Goal: Task Accomplishment & Management: Use online tool/utility

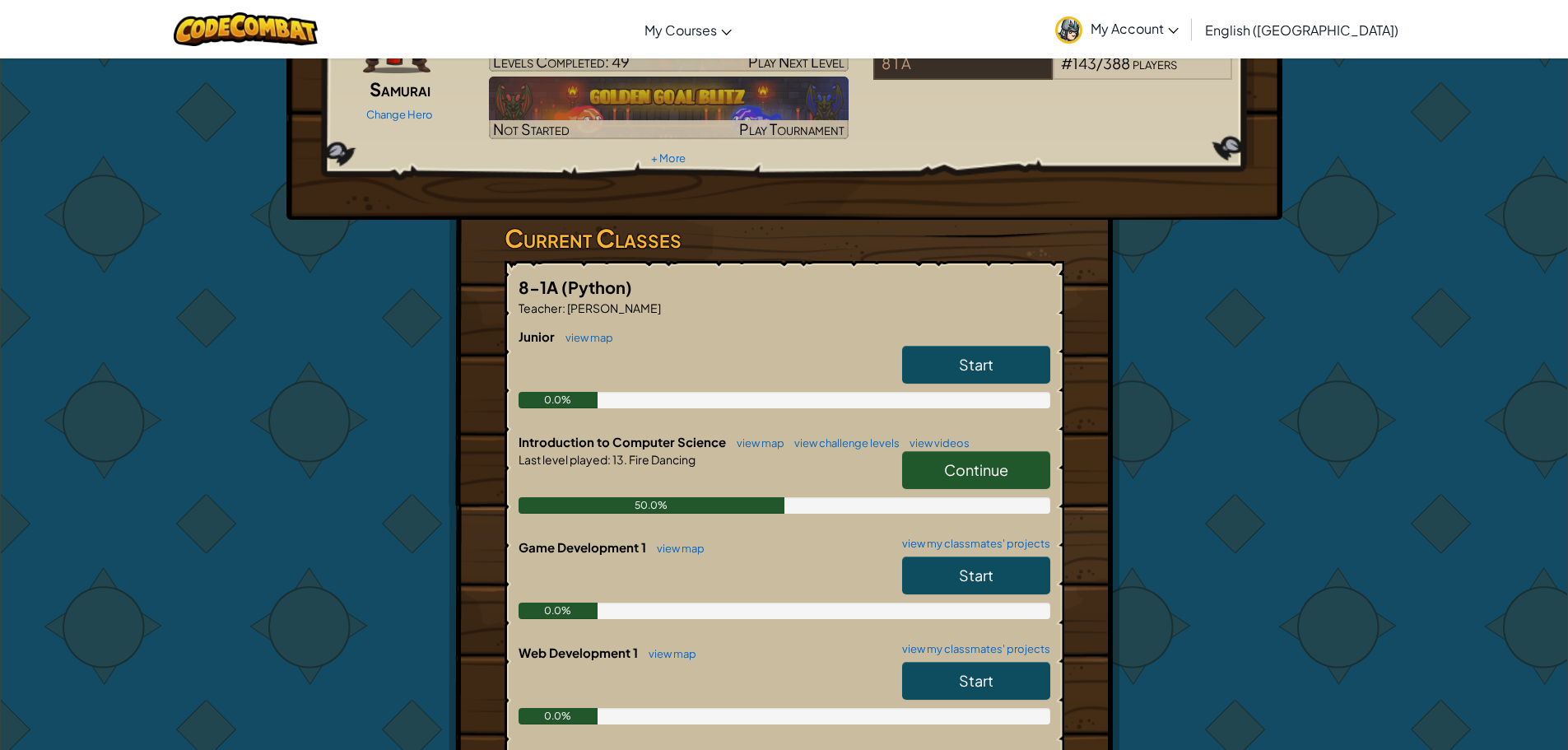
scroll to position [329, 0]
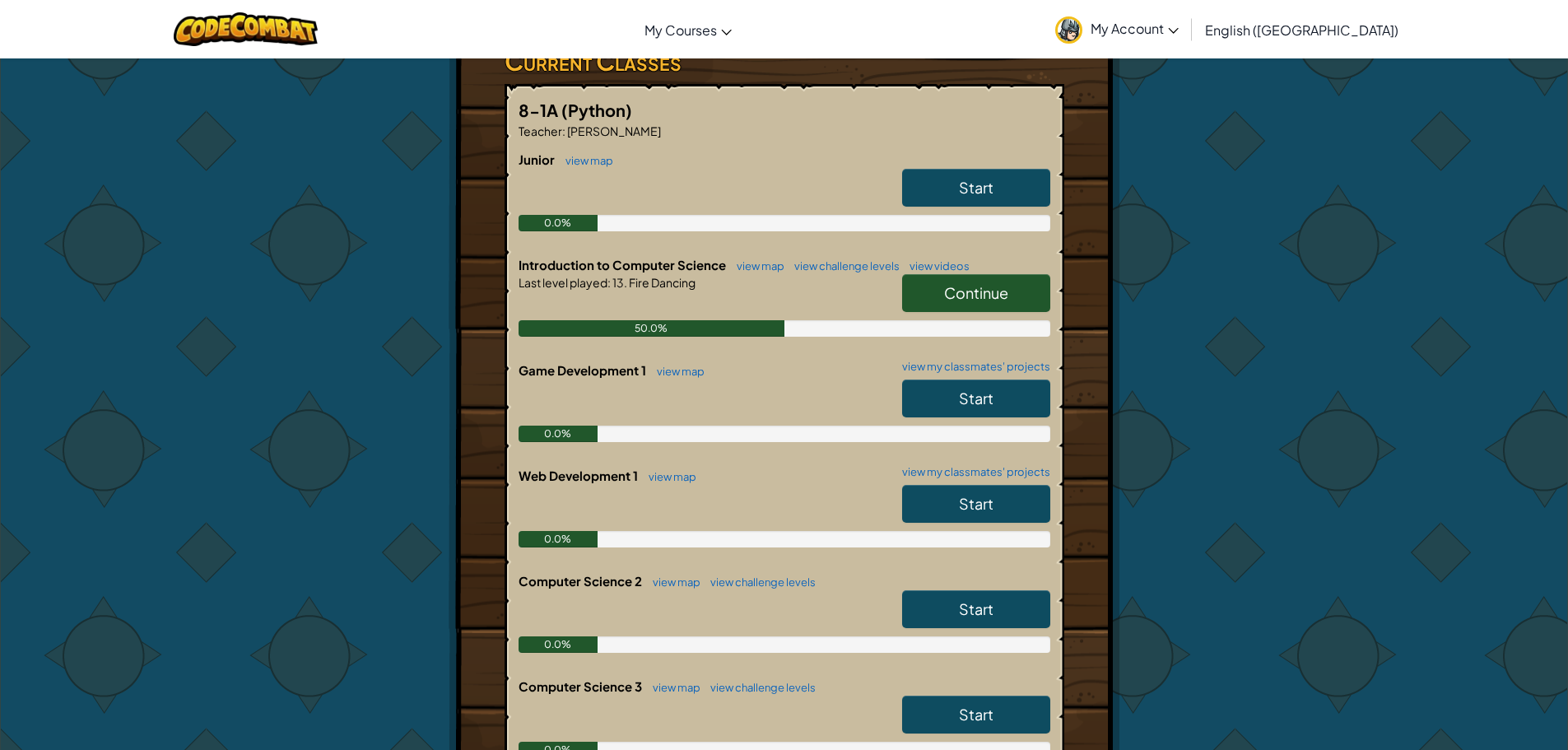
click at [1007, 283] on span "Continue" at bounding box center [976, 292] width 64 height 19
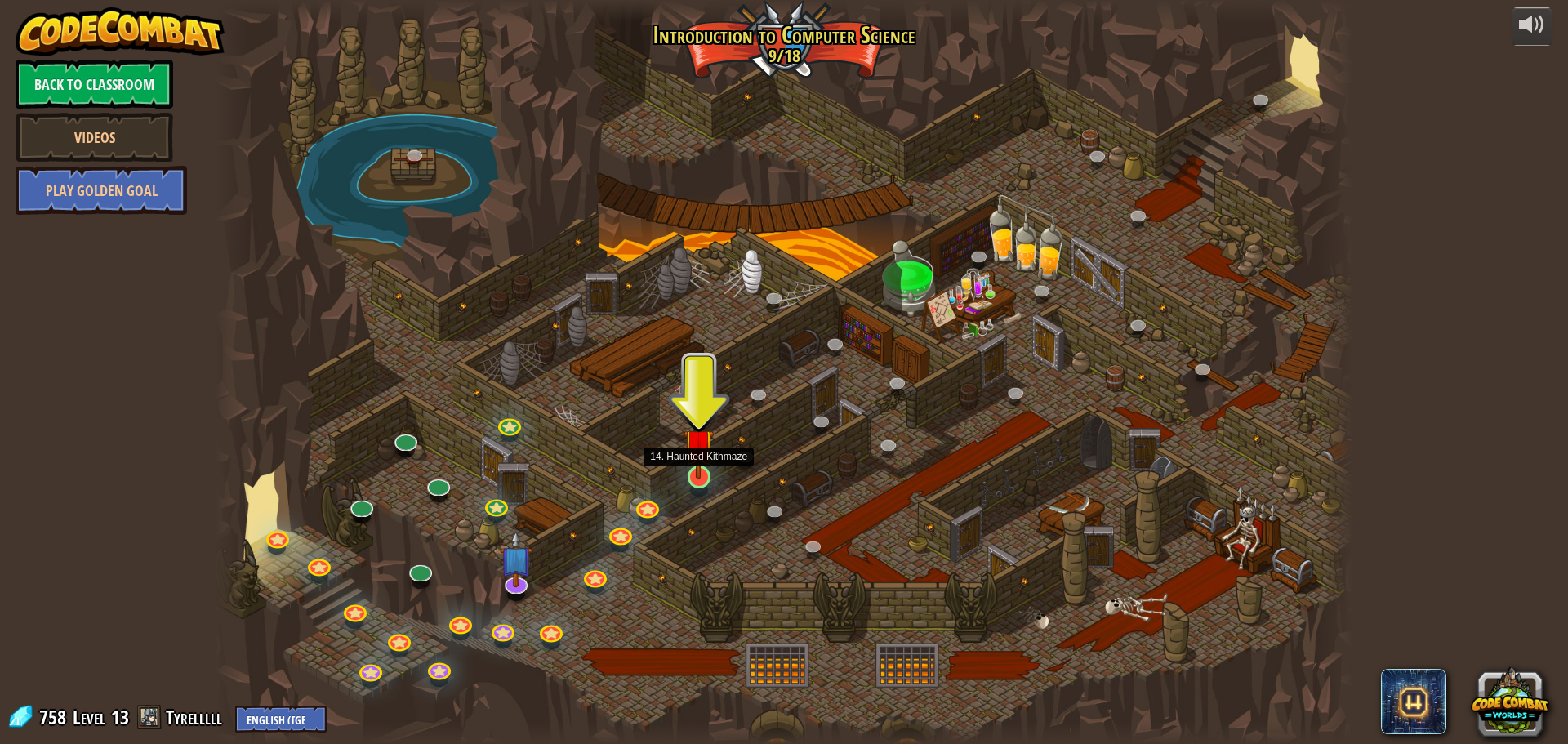
click at [706, 477] on img at bounding box center [698, 443] width 30 height 69
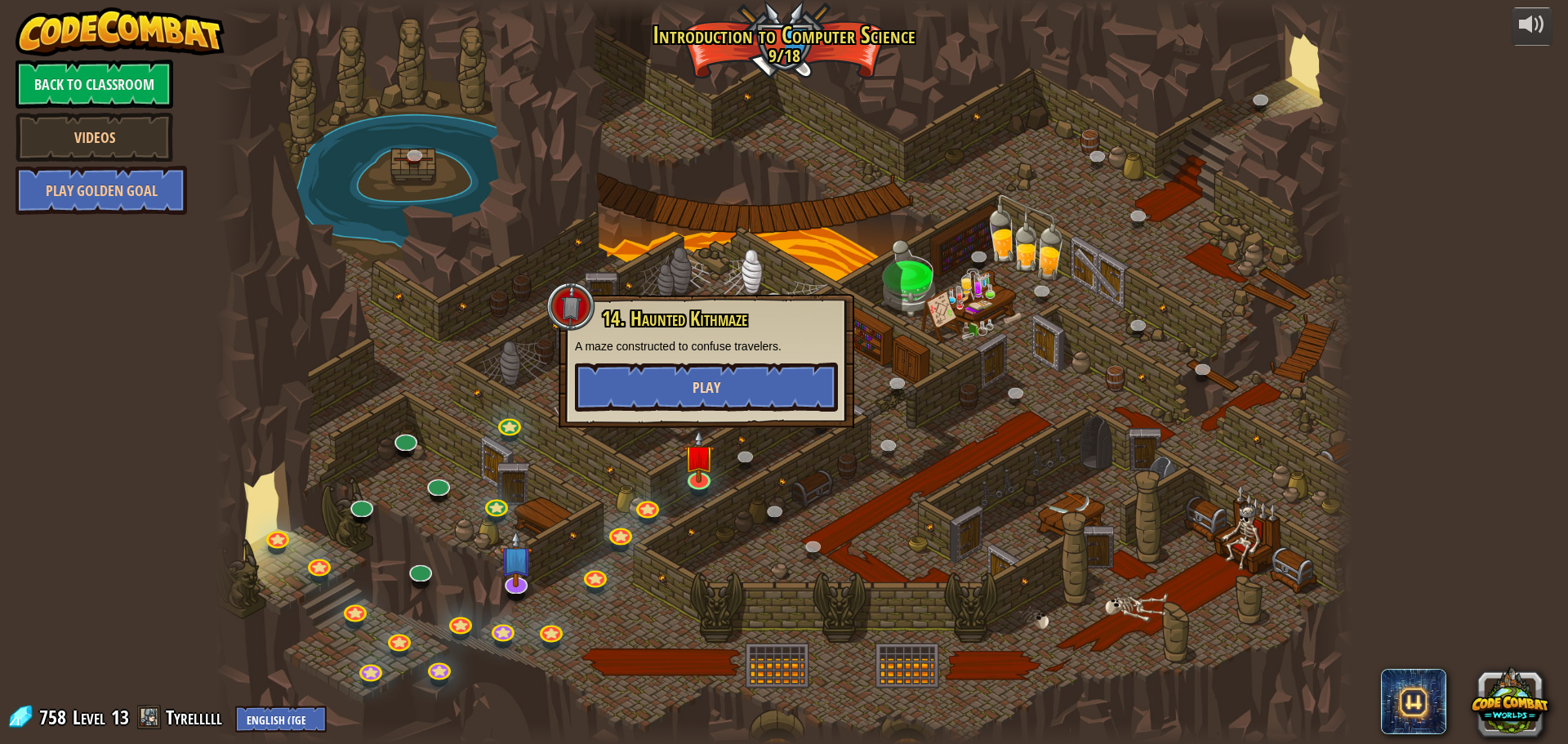
drag, startPoint x: 723, startPoint y: 366, endPoint x: 722, endPoint y: 374, distance: 8.1
click at [722, 373] on div "14. Haunted Kithmaze A maze constructed to confuse travelers. Play" at bounding box center [706, 359] width 263 height 104
click at [722, 376] on button "Play" at bounding box center [706, 386] width 263 height 49
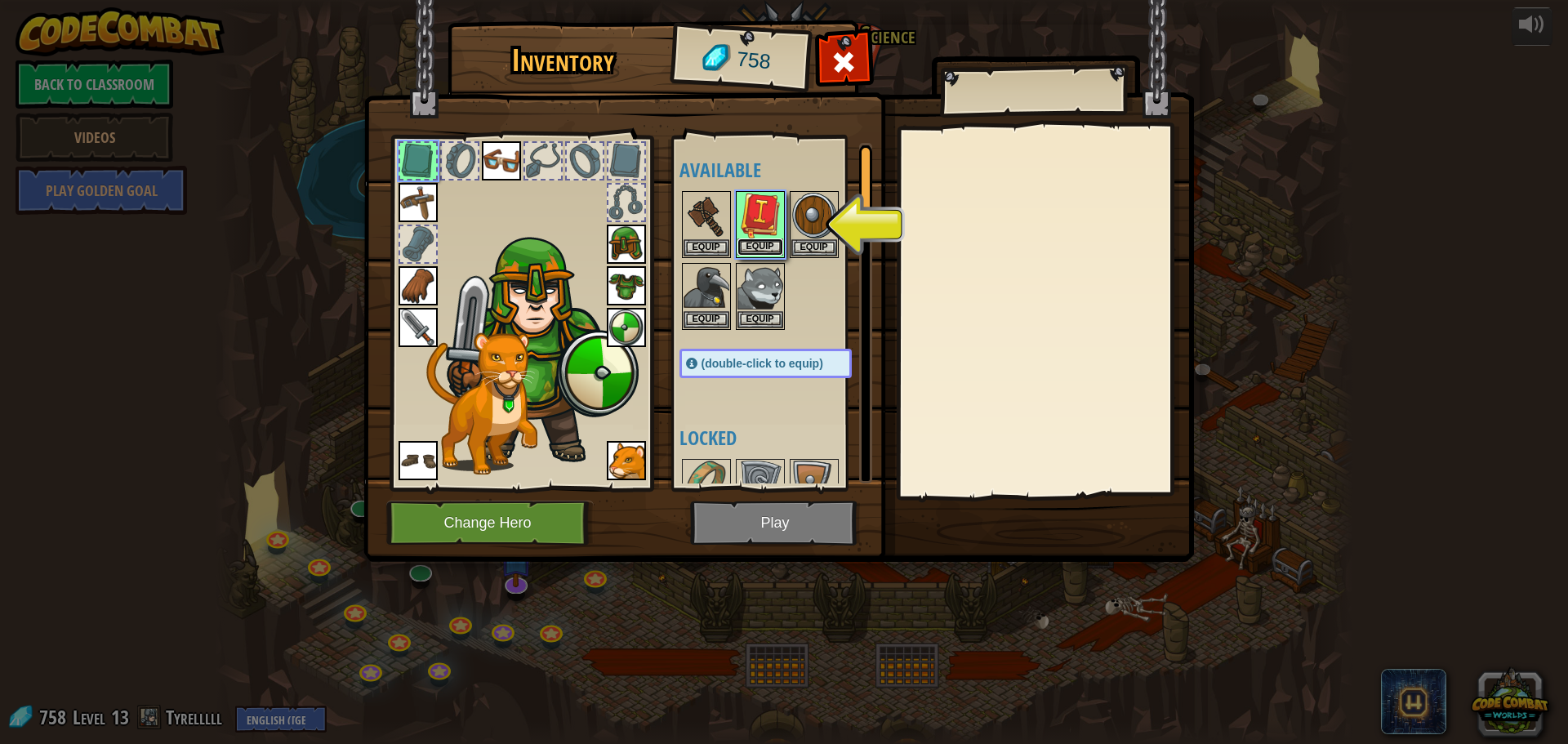
click at [758, 243] on button "Equip" at bounding box center [760, 247] width 46 height 17
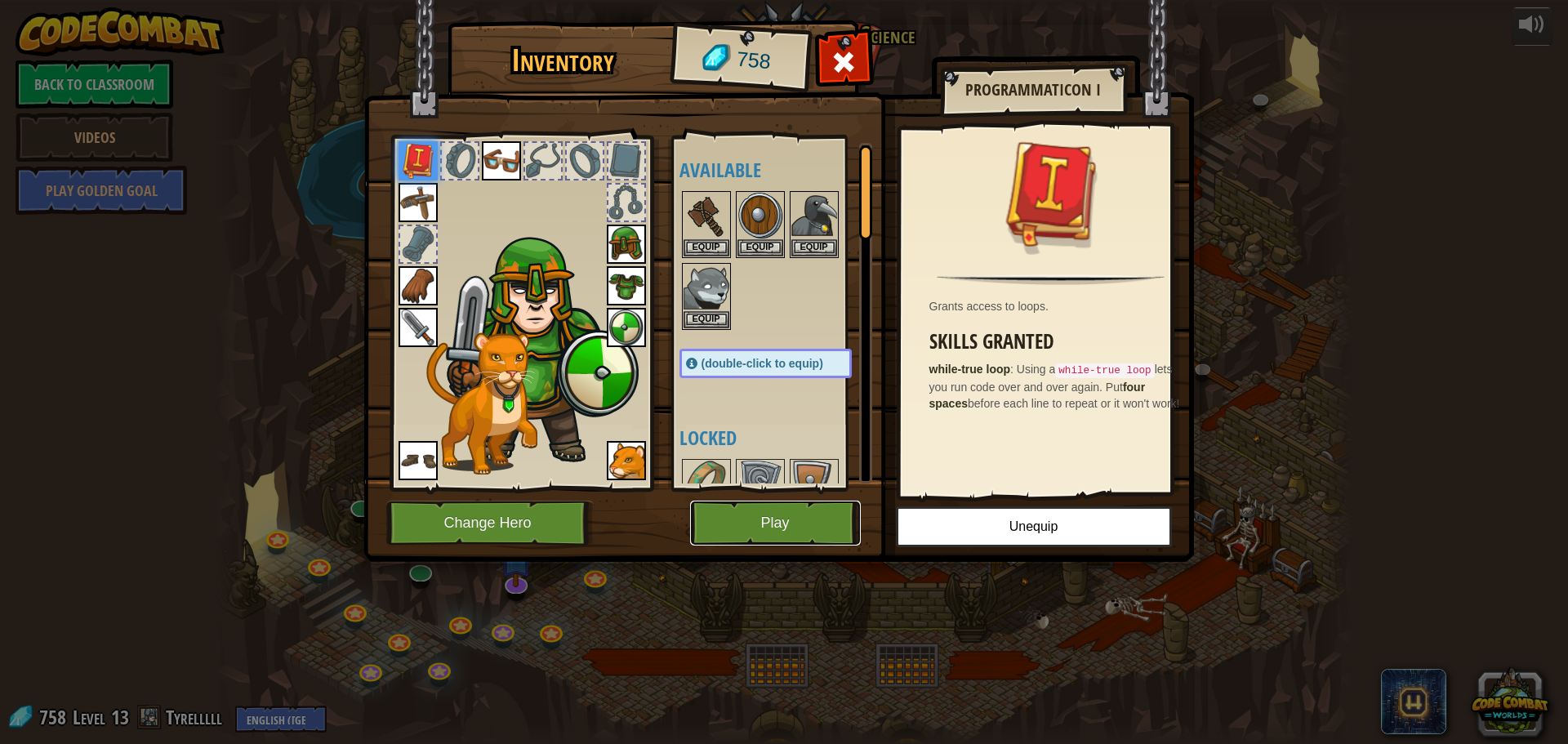
click at [760, 507] on button "Play" at bounding box center [775, 523] width 170 height 45
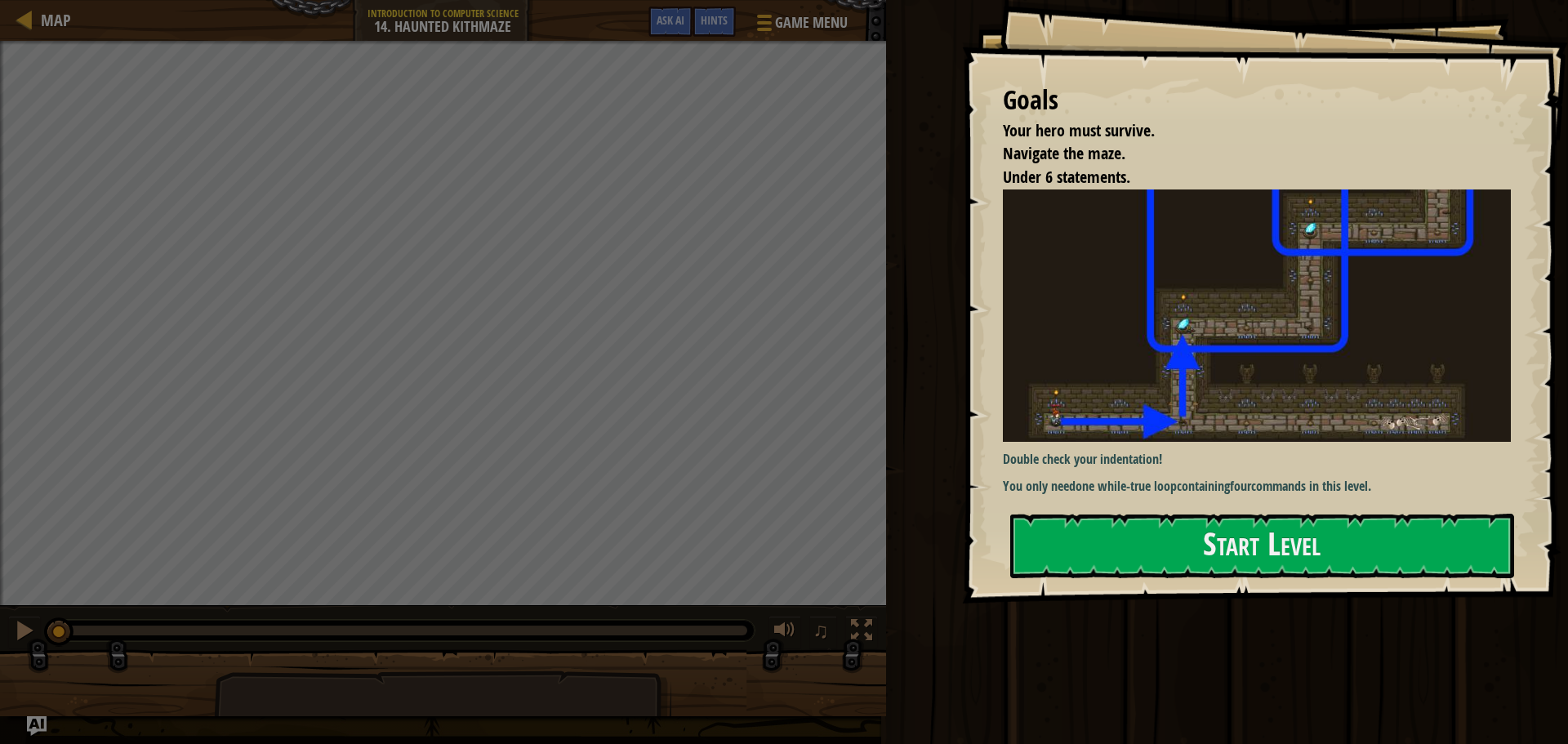
drag, startPoint x: 1267, startPoint y: 497, endPoint x: 1268, endPoint y: 508, distance: 11.0
click at [1268, 506] on div "Goals Your hero must survive. Navigate the maze. Under 6 statements. Double che…" at bounding box center [1265, 301] width 606 height 603
click at [1285, 551] on button "Start Level" at bounding box center [1262, 546] width 504 height 65
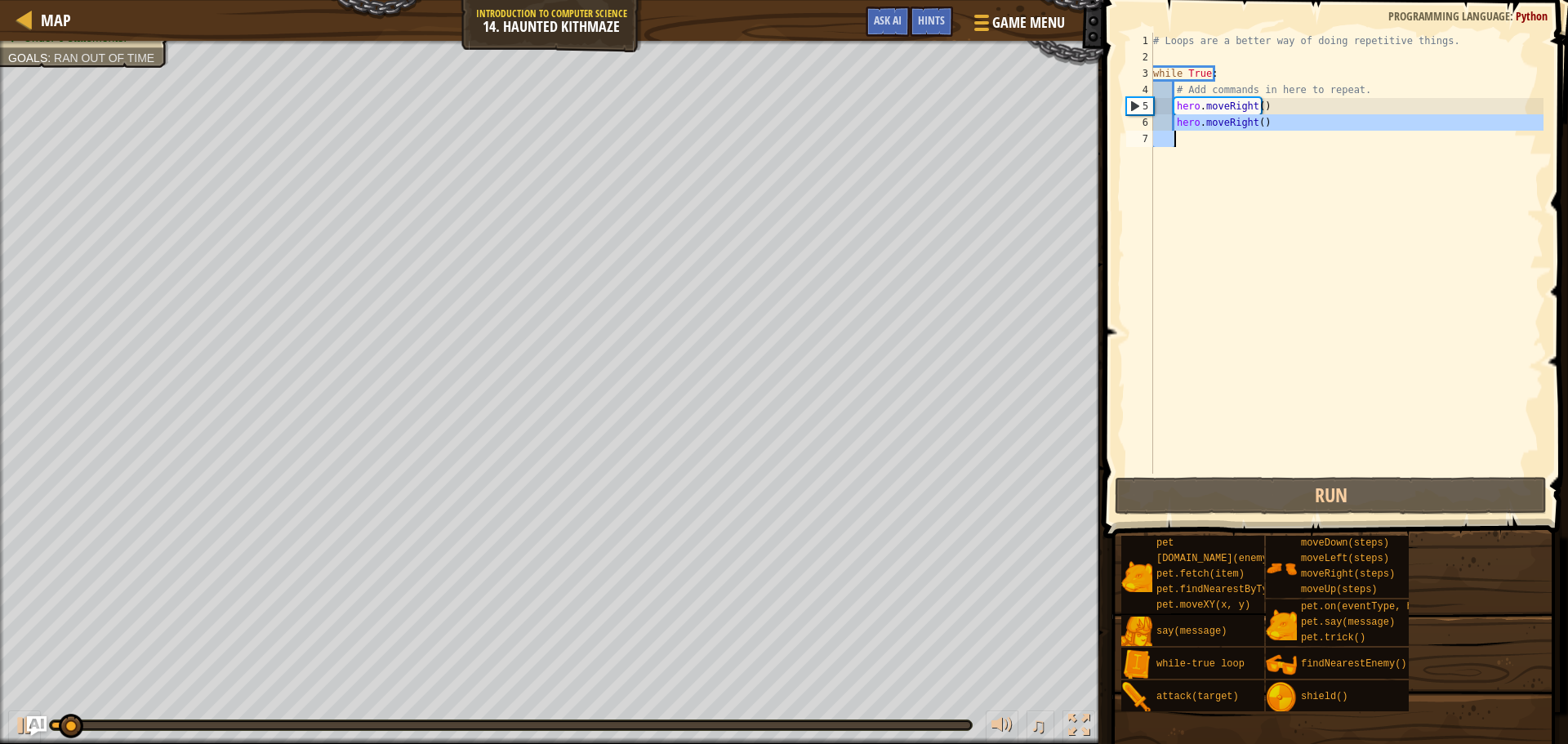
drag, startPoint x: 1173, startPoint y: 131, endPoint x: 1159, endPoint y: 73, distance: 59.7
click at [1173, 127] on div "# Loops are a better way of doing repetitive things. while True : # Add command…" at bounding box center [1347, 269] width 394 height 473
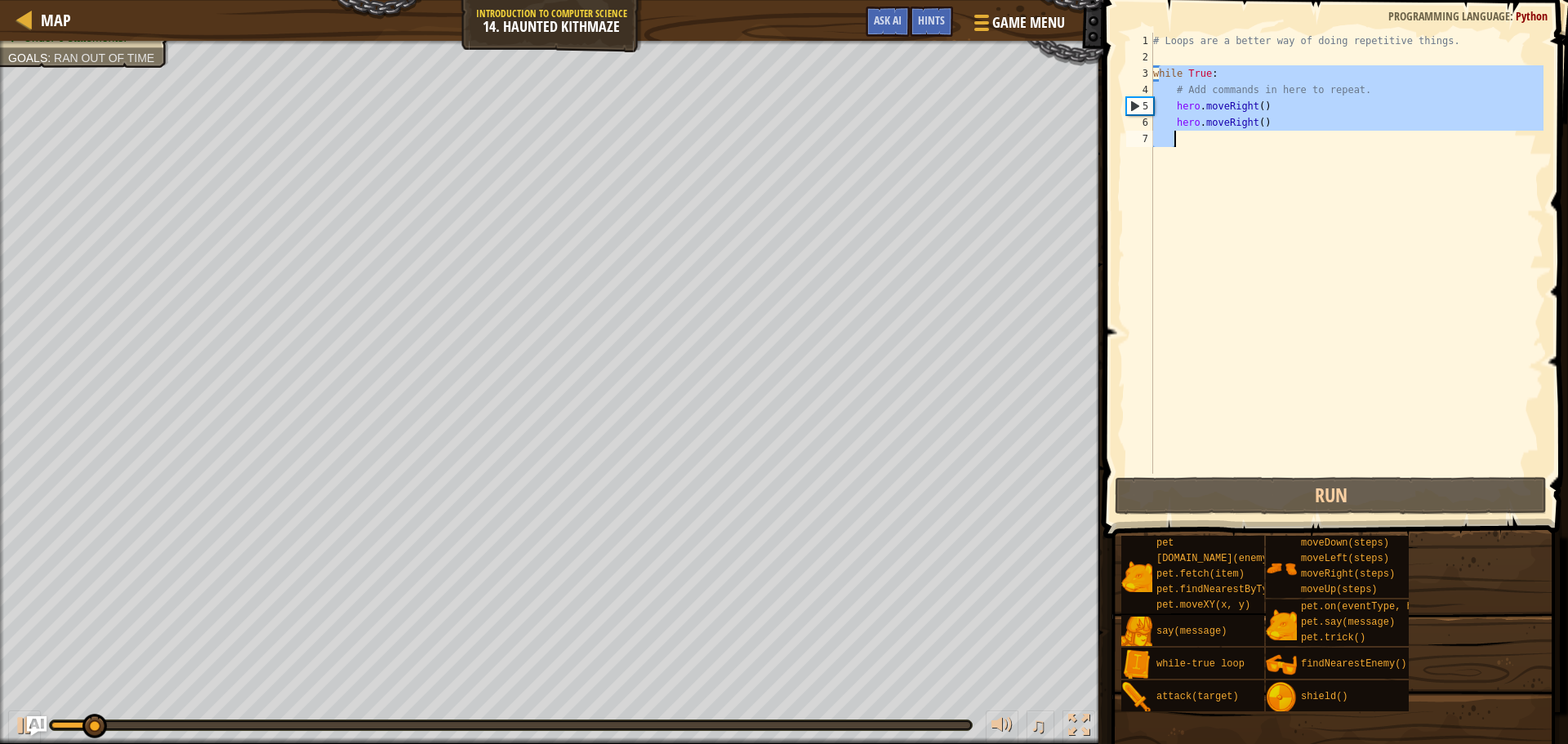
drag, startPoint x: 1157, startPoint y: 69, endPoint x: 1278, endPoint y: 201, distance: 179.1
click at [1278, 203] on div "# Loops are a better way of doing repetitive things. while True : # Add command…" at bounding box center [1347, 269] width 394 height 473
type textarea "w"
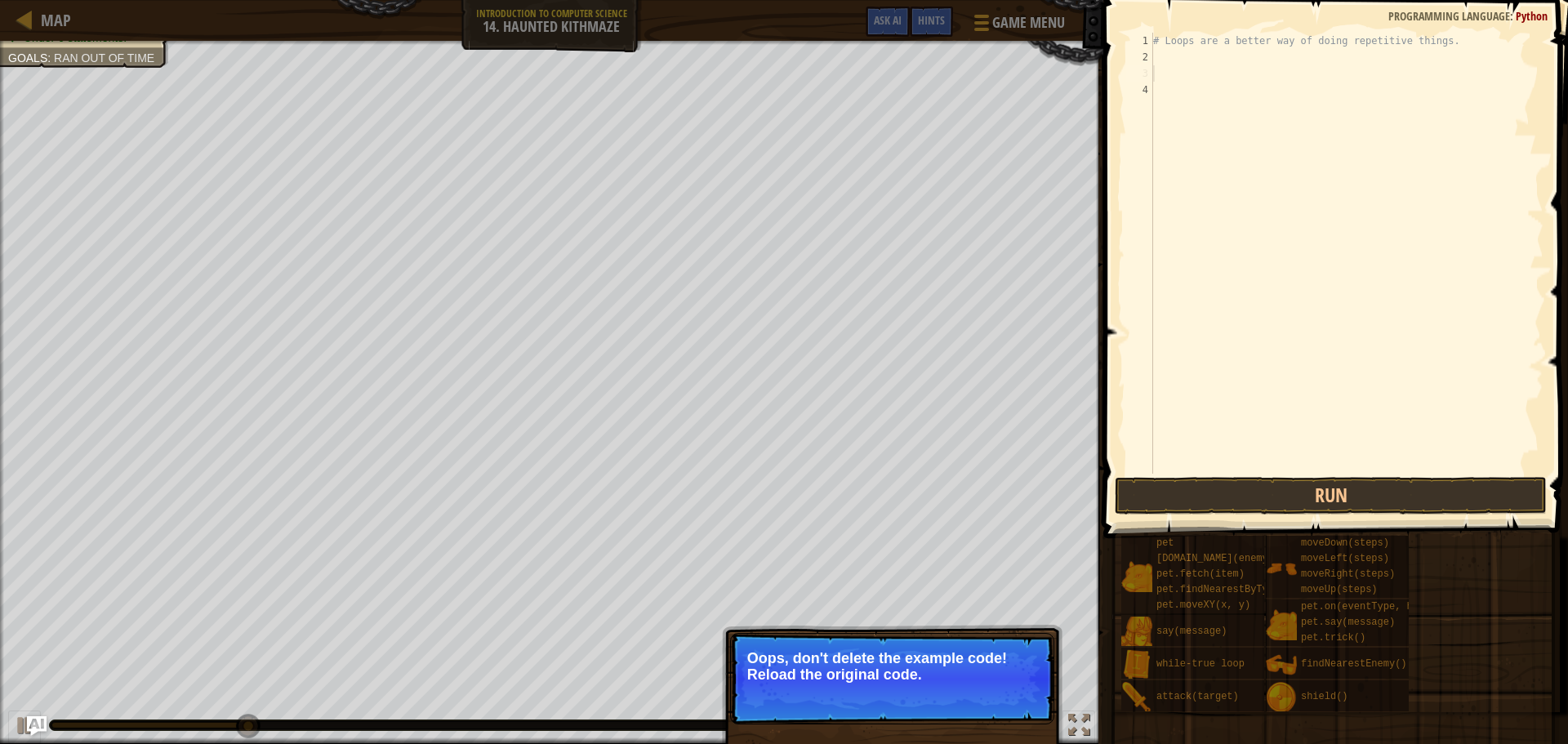
drag, startPoint x: 1218, startPoint y: 92, endPoint x: 1131, endPoint y: 38, distance: 102.4
click at [1154, 41] on div "# Loops are a better way of doing repetitive things." at bounding box center [1347, 269] width 394 height 473
type textarea "# Loops are a better way of doing repetitive things."
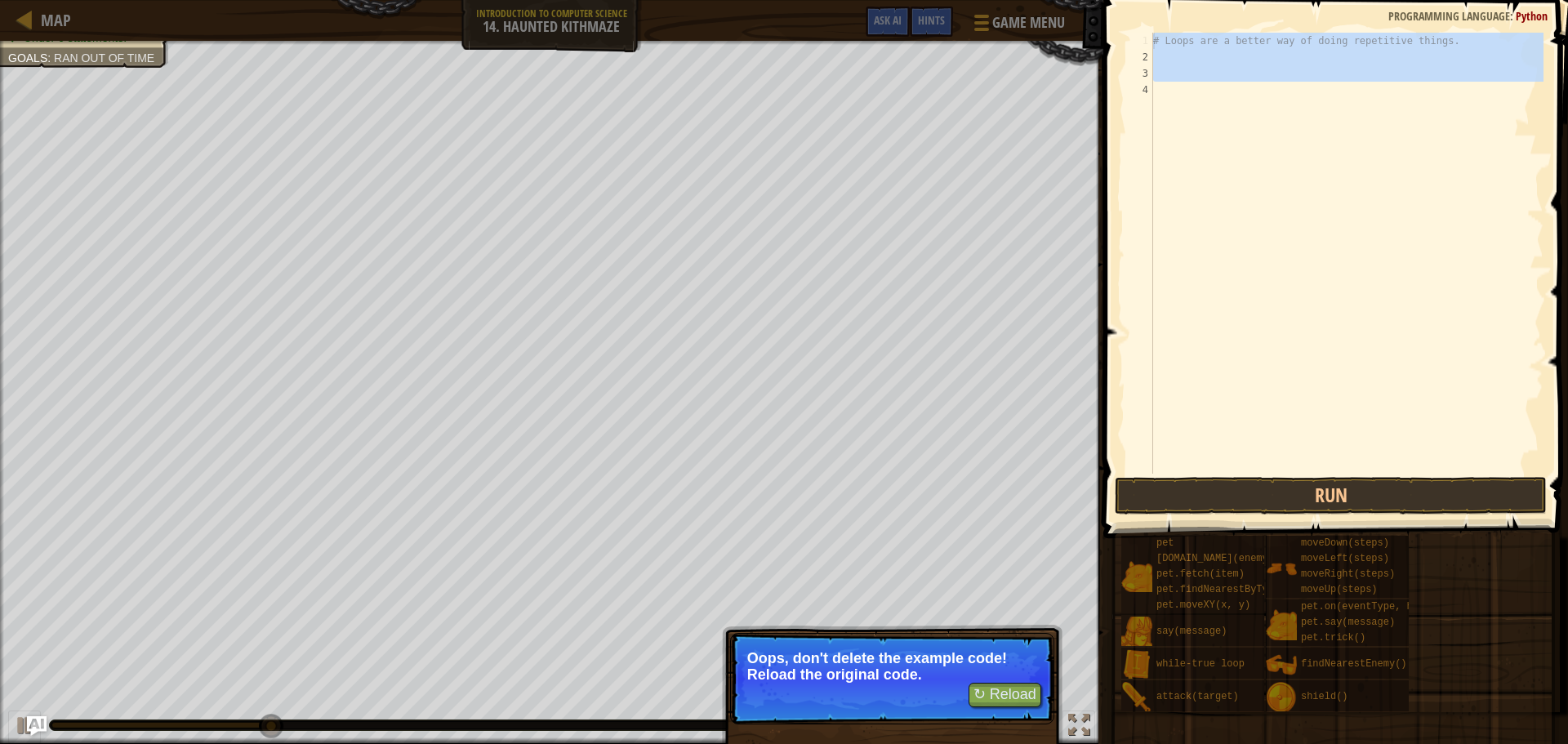
click at [1165, 61] on div "# Loops are a better way of doing repetitive things." at bounding box center [1347, 253] width 394 height 441
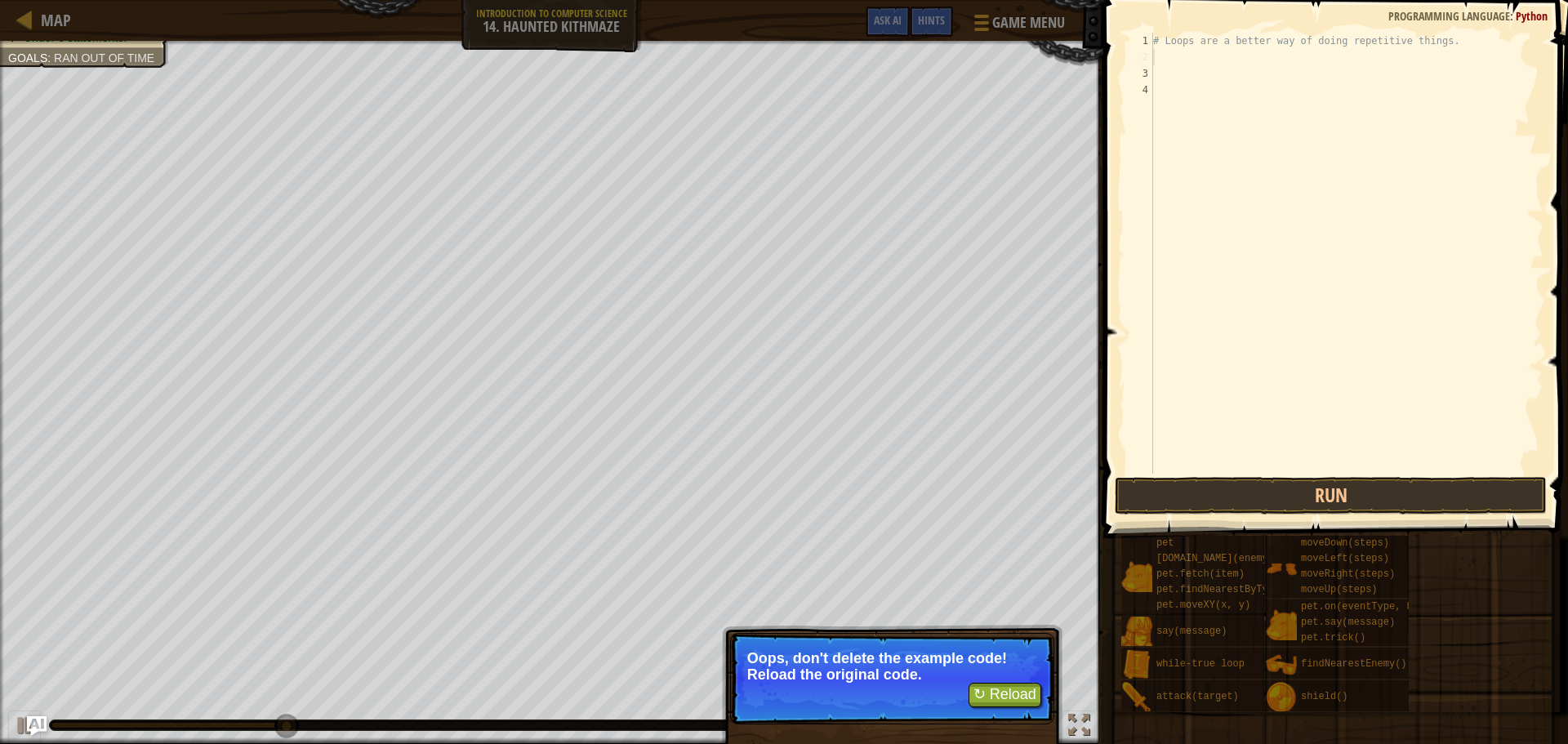
drag, startPoint x: 1164, startPoint y: 56, endPoint x: 1165, endPoint y: 66, distance: 10.0
click at [1165, 65] on div "# Loops are a better way of doing repetitive things." at bounding box center [1347, 269] width 394 height 473
click at [1166, 74] on div "# Loops are a better way of doing repetitive things." at bounding box center [1347, 269] width 394 height 473
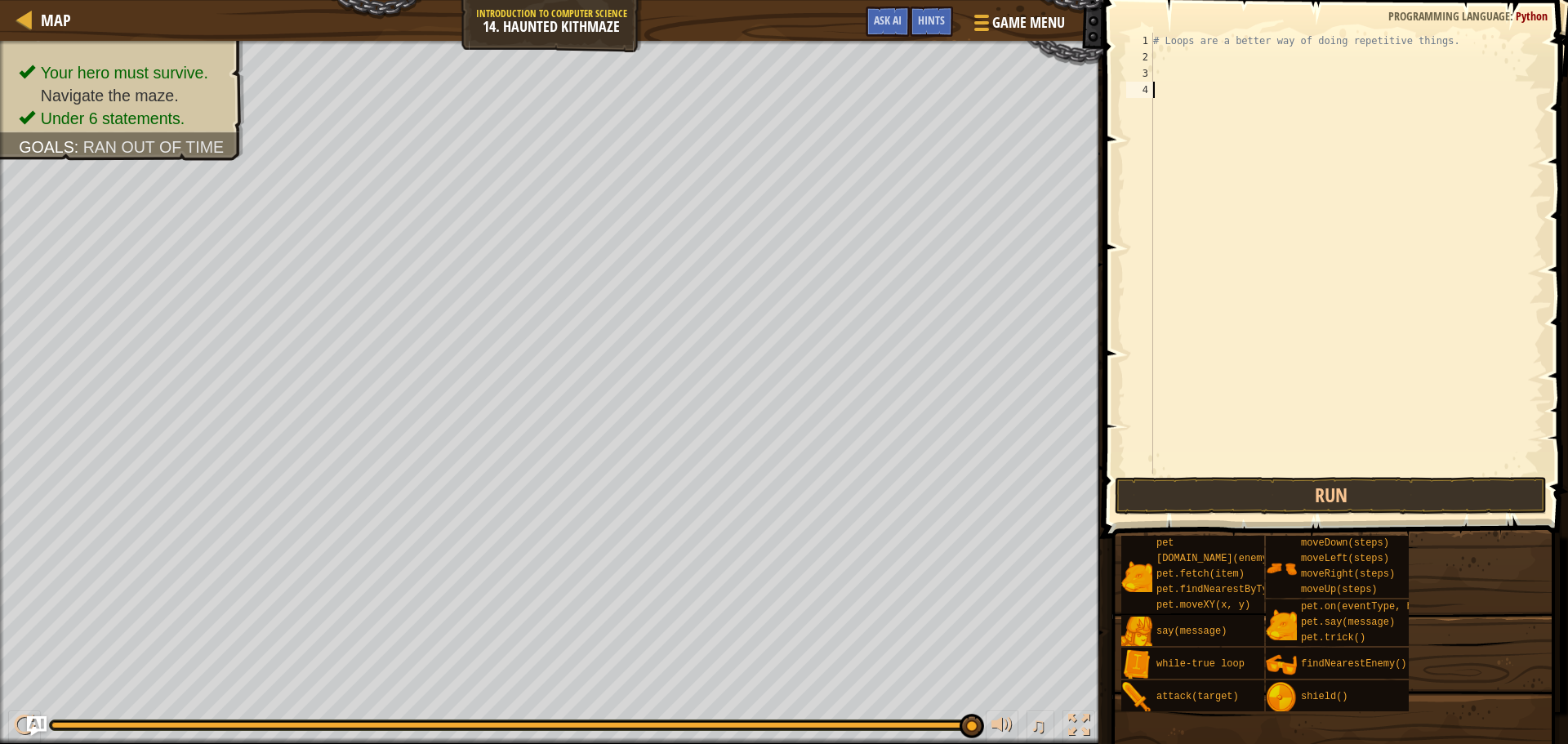
drag, startPoint x: 1302, startPoint y: 234, endPoint x: 1295, endPoint y: 264, distance: 30.8
click at [1304, 257] on div "# Loops are a better way of doing repetitive things." at bounding box center [1347, 269] width 394 height 473
drag, startPoint x: 1295, startPoint y: 264, endPoint x: 1293, endPoint y: 273, distance: 9.2
click at [1293, 273] on div "# Loops are a better way of doing repetitive things." at bounding box center [1347, 269] width 394 height 473
type textarea "w"
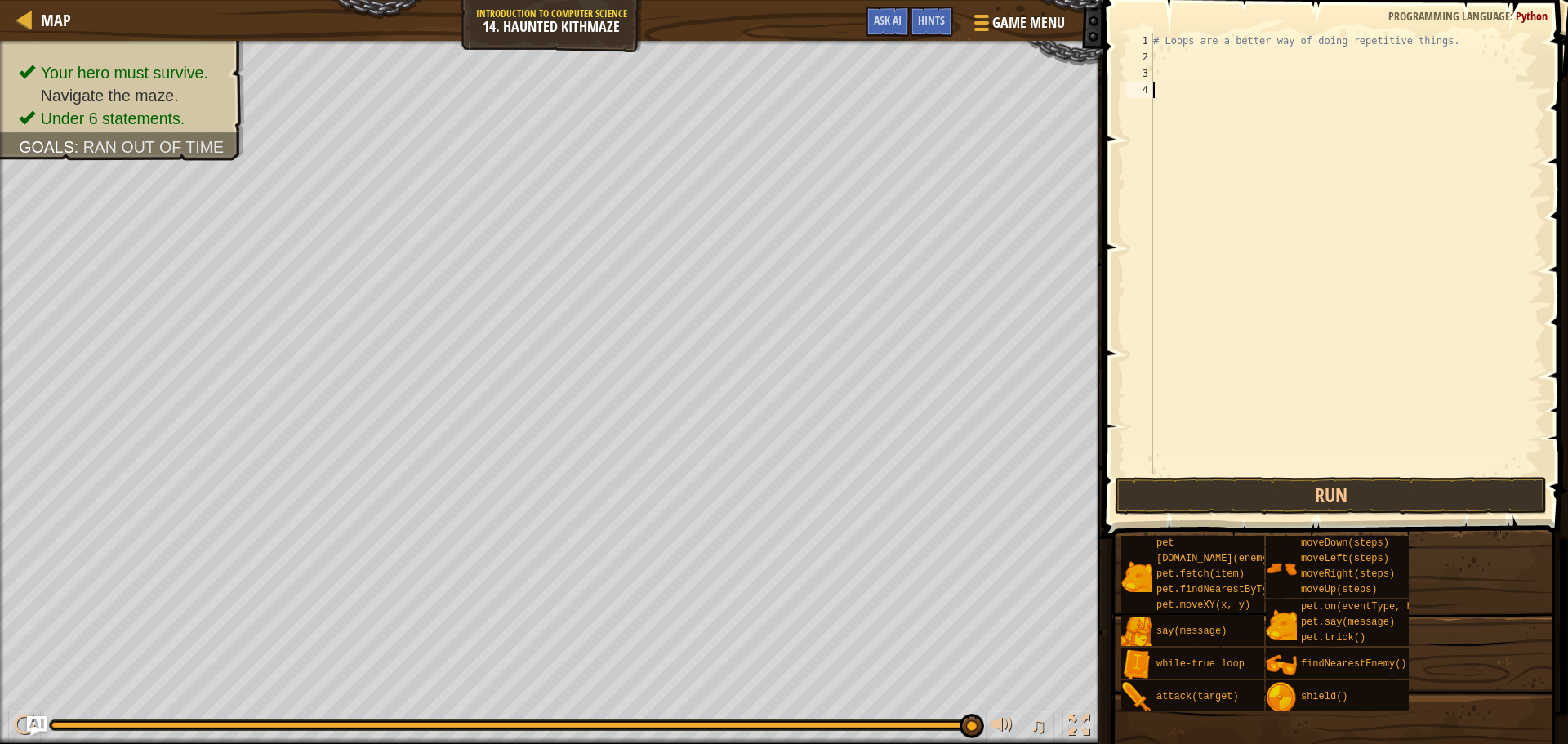
scroll to position [7, 0]
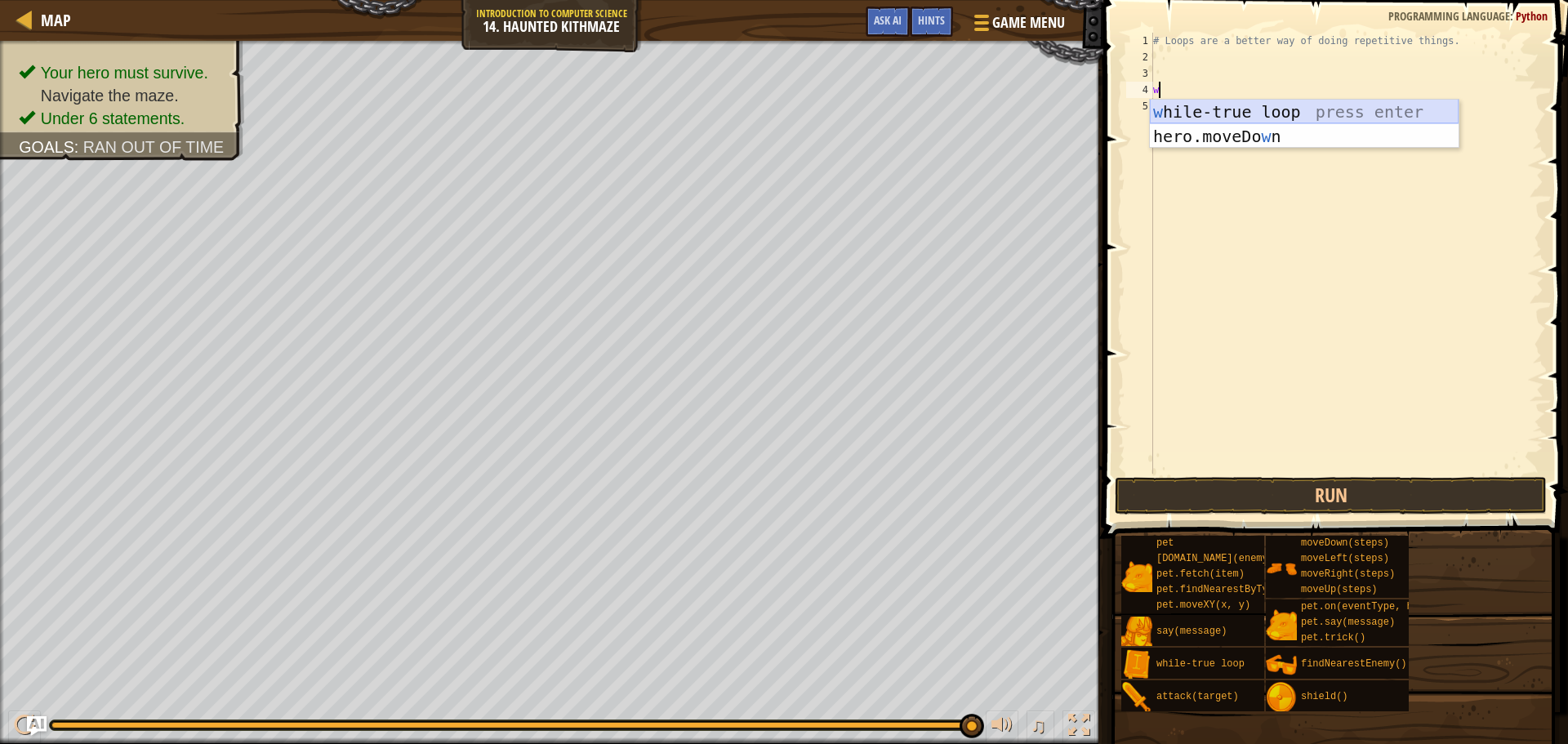
drag, startPoint x: 1245, startPoint y: 106, endPoint x: 1246, endPoint y: 117, distance: 11.0
click at [1250, 115] on div "w [PERSON_NAME]-true loop press enter hero.moveDo w n press enter" at bounding box center [1304, 148] width 308 height 98
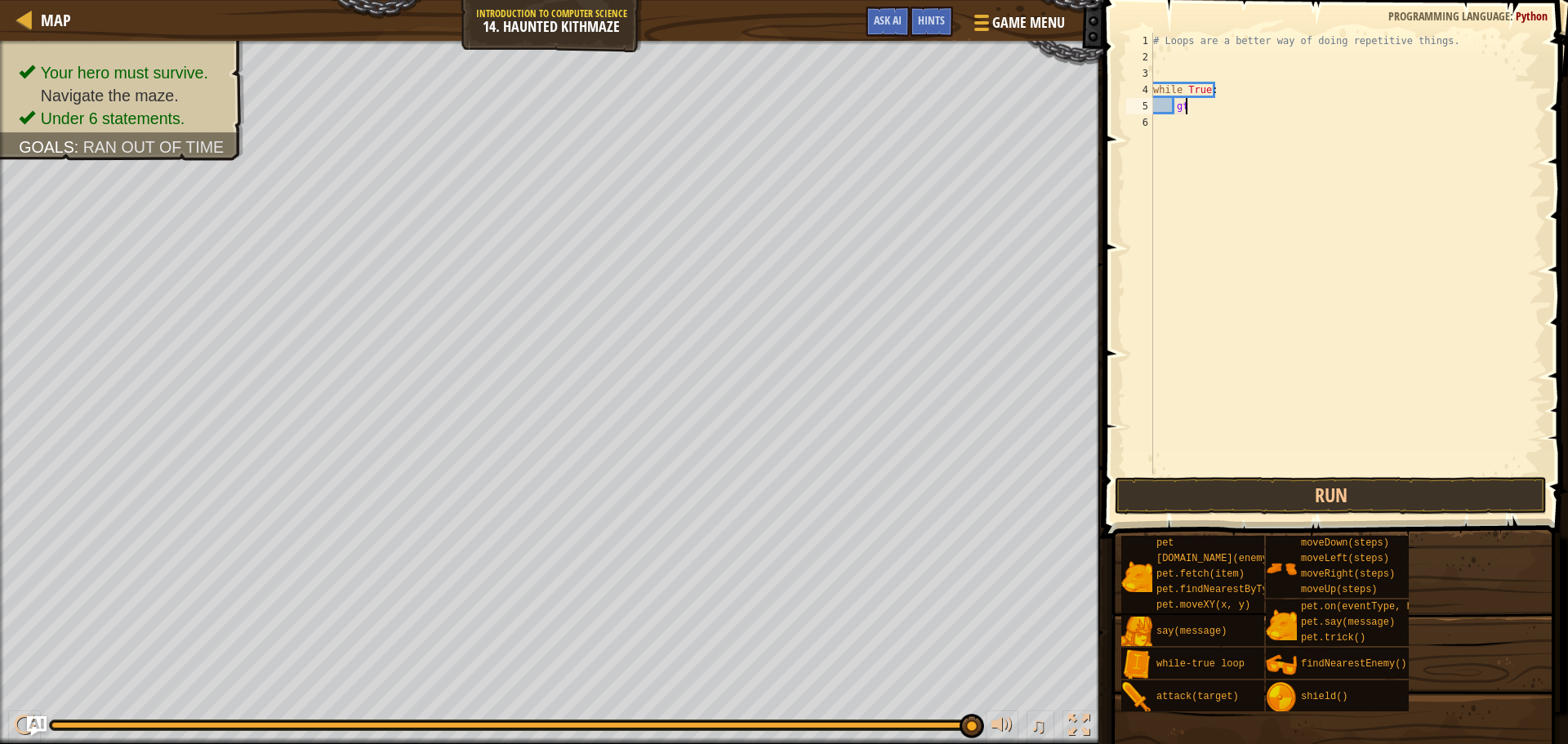
type textarea "g"
type textarea "m"
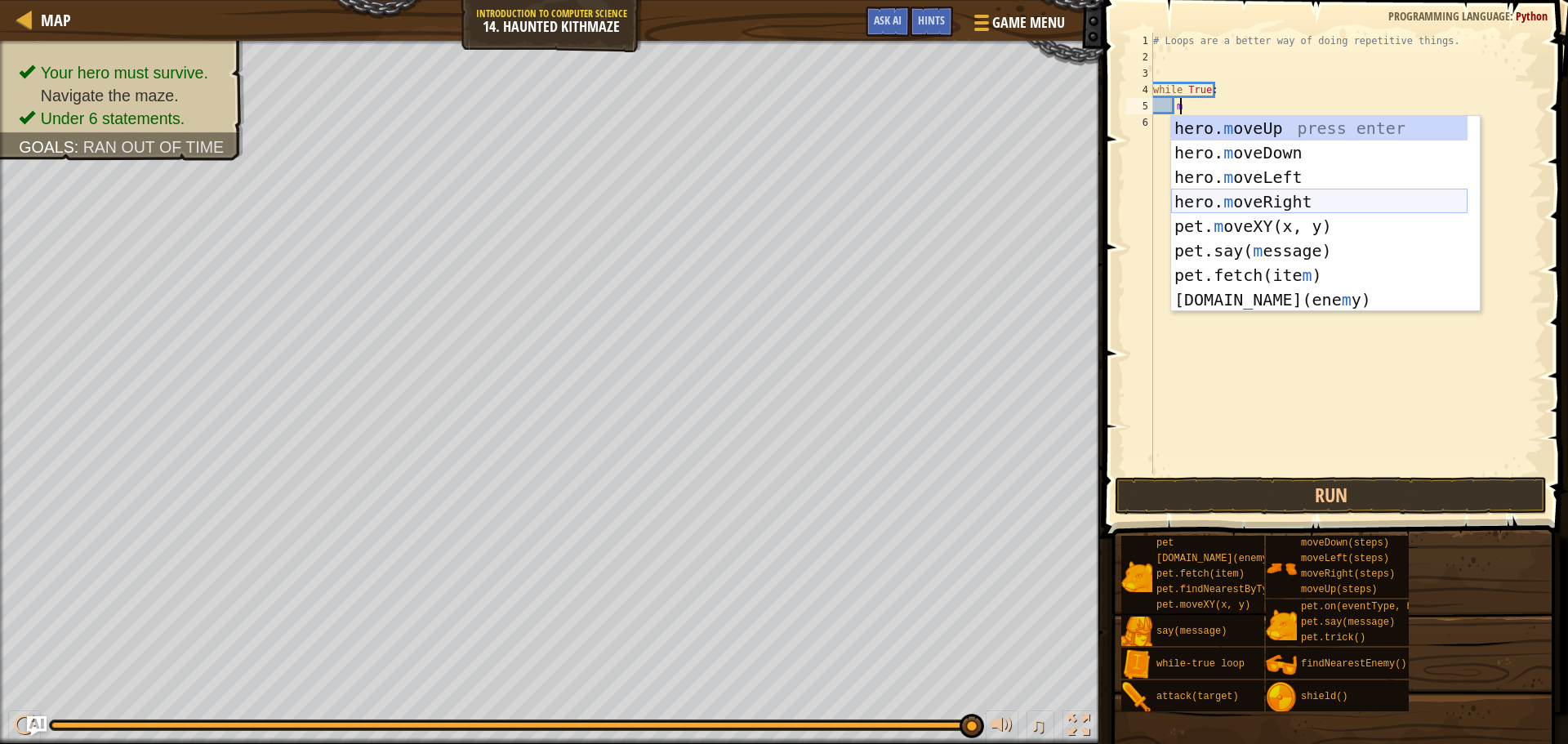
click at [1321, 198] on div "hero. m oveUp press enter hero. m oveDown press enter hero. m oveLeft press ent…" at bounding box center [1319, 238] width 297 height 245
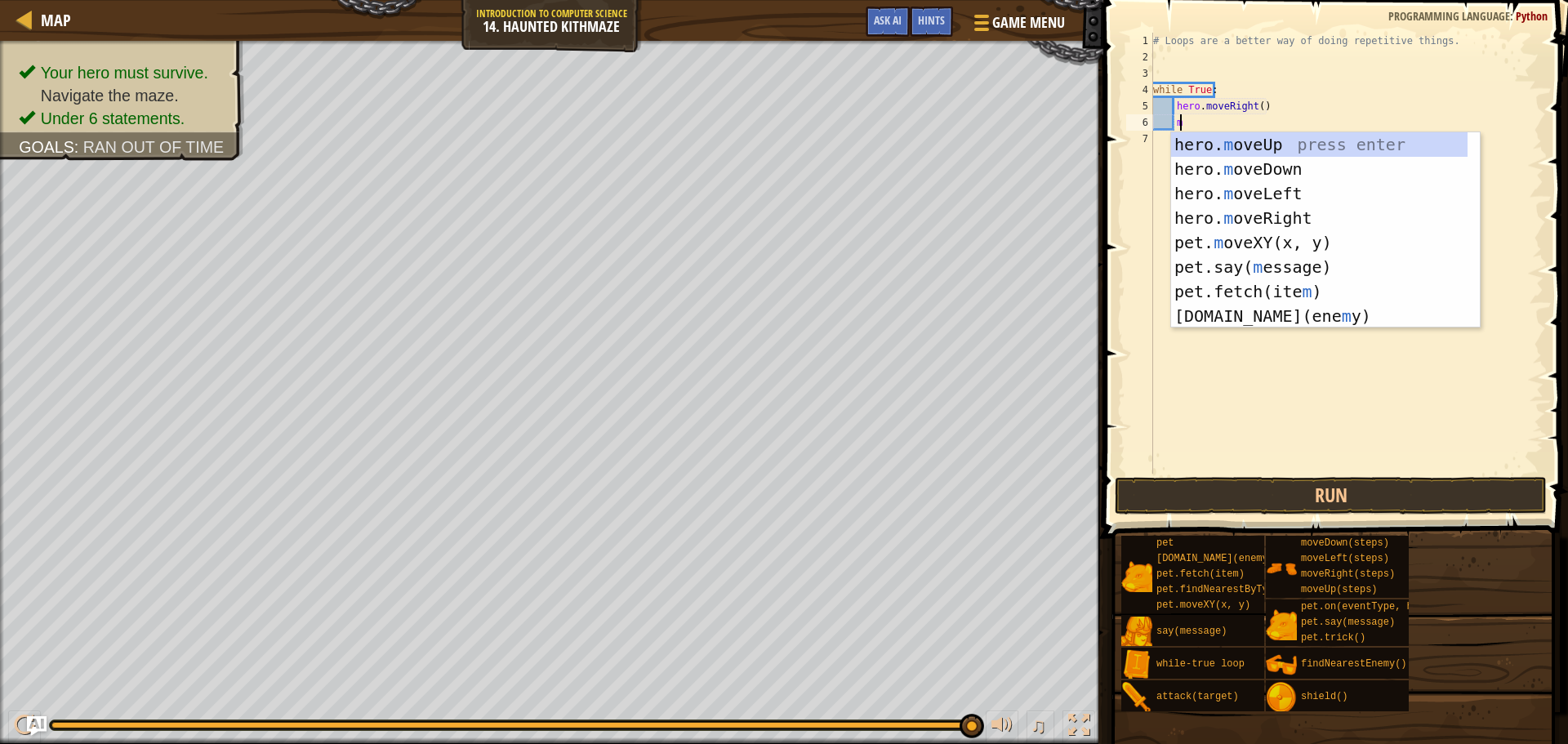
click at [1253, 102] on div "# Loops are a better way of doing repetitive things. while True : hero . moveRi…" at bounding box center [1347, 269] width 394 height 473
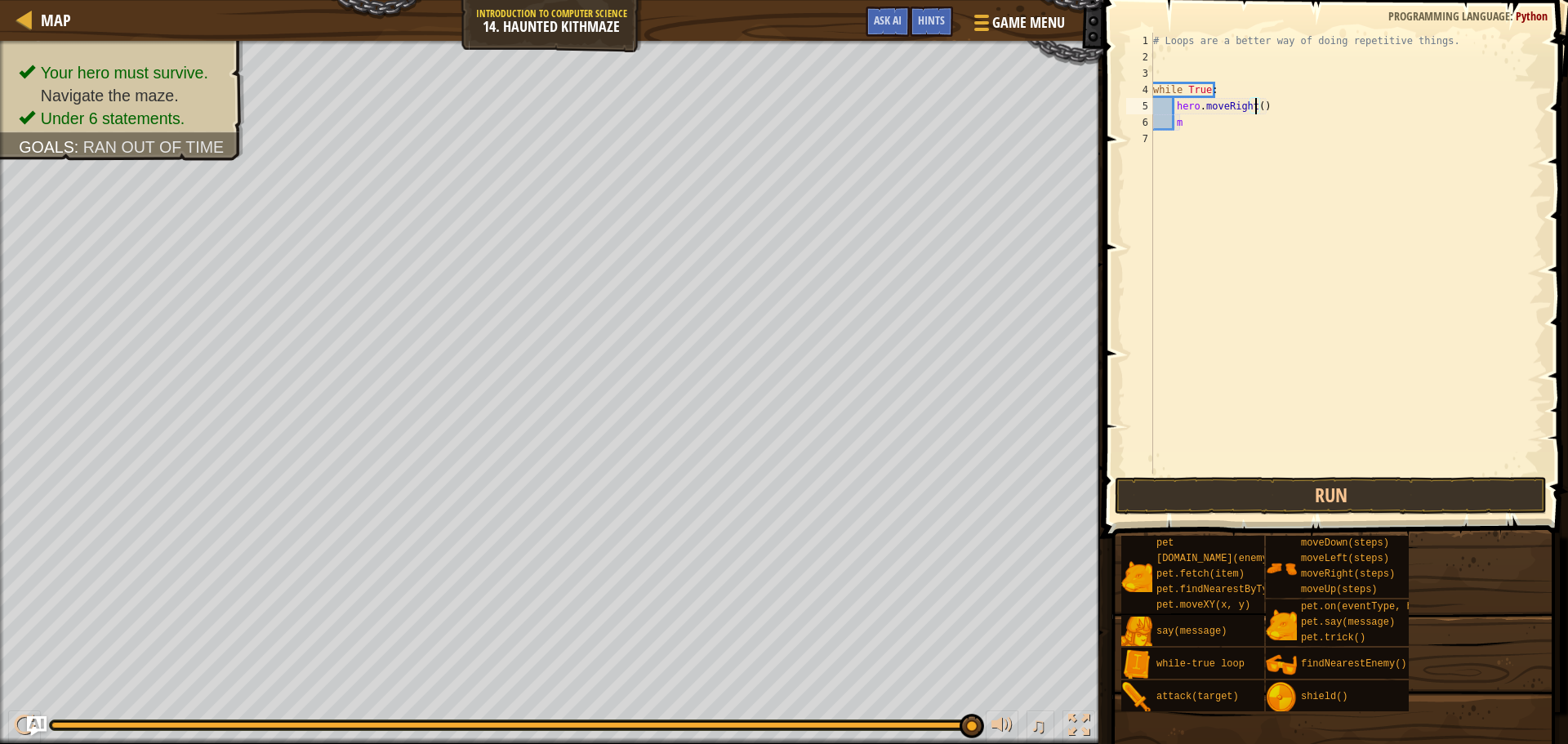
scroll to position [7, 8]
click at [1338, 486] on button "Run" at bounding box center [1330, 496] width 432 height 38
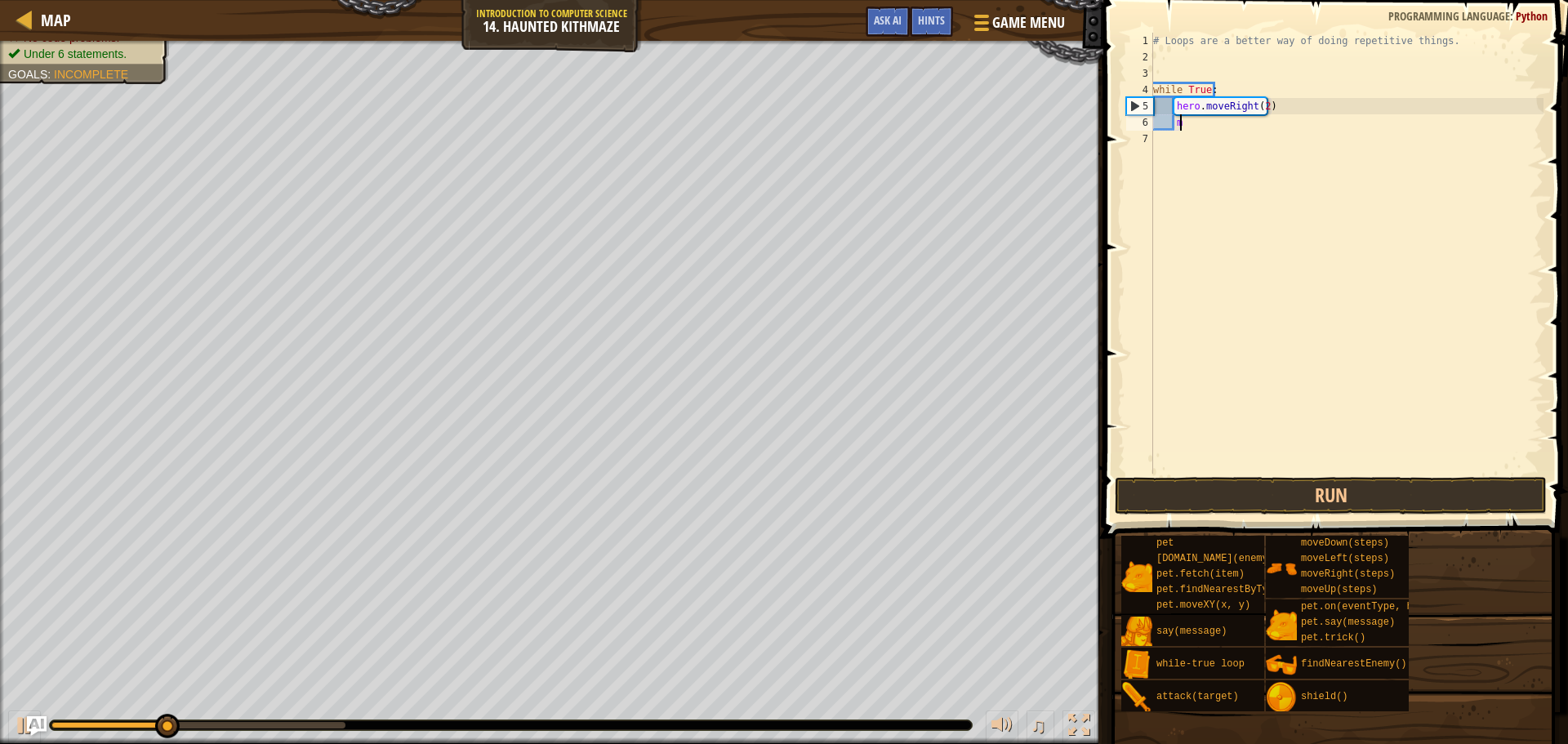
click at [1179, 129] on div "# Loops are a better way of doing repetitive things. while True : hero . moveRi…" at bounding box center [1347, 269] width 394 height 473
type textarea "m"
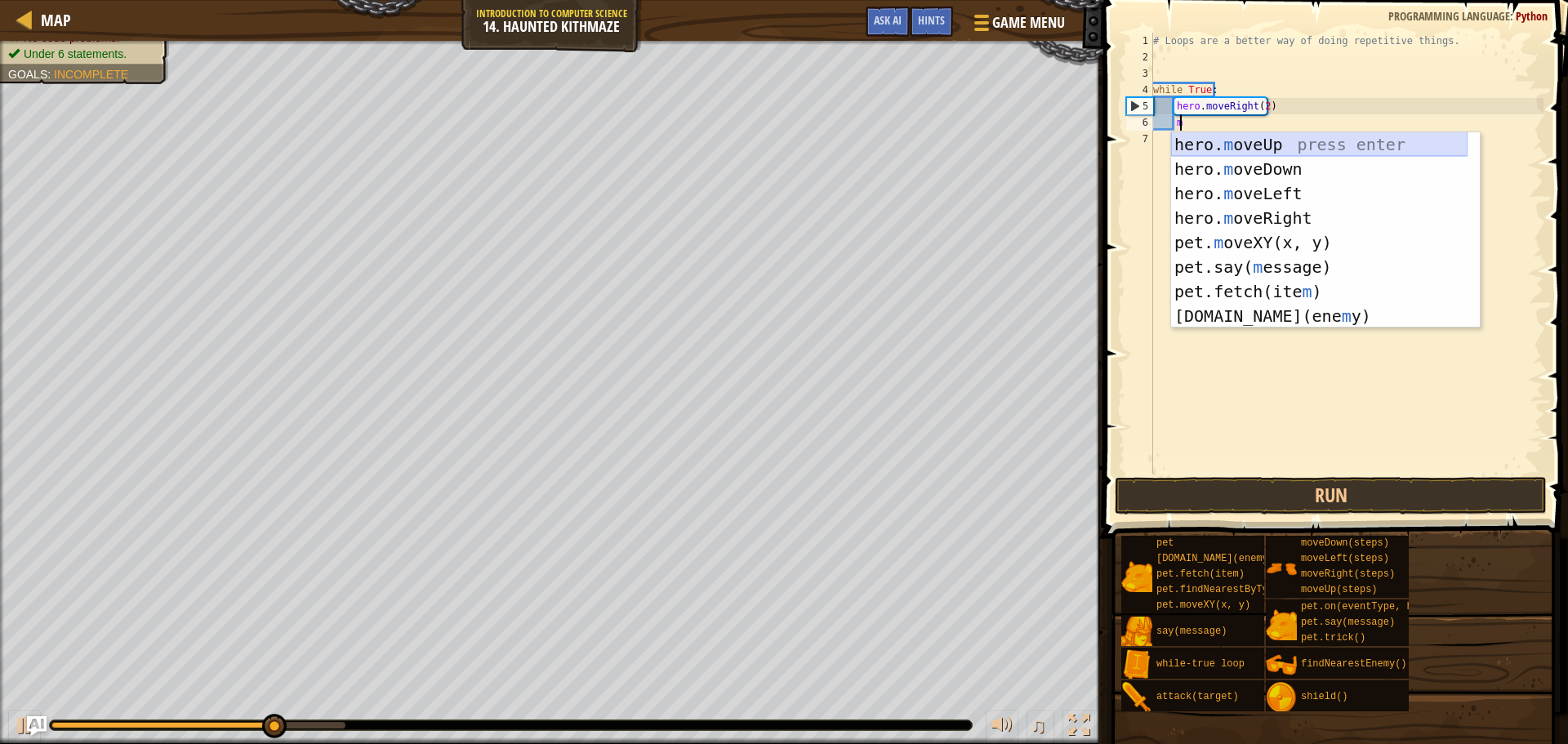
click at [1324, 135] on div "hero. m oveUp press enter hero. m oveDown press enter hero. m oveLeft press ent…" at bounding box center [1319, 255] width 297 height 245
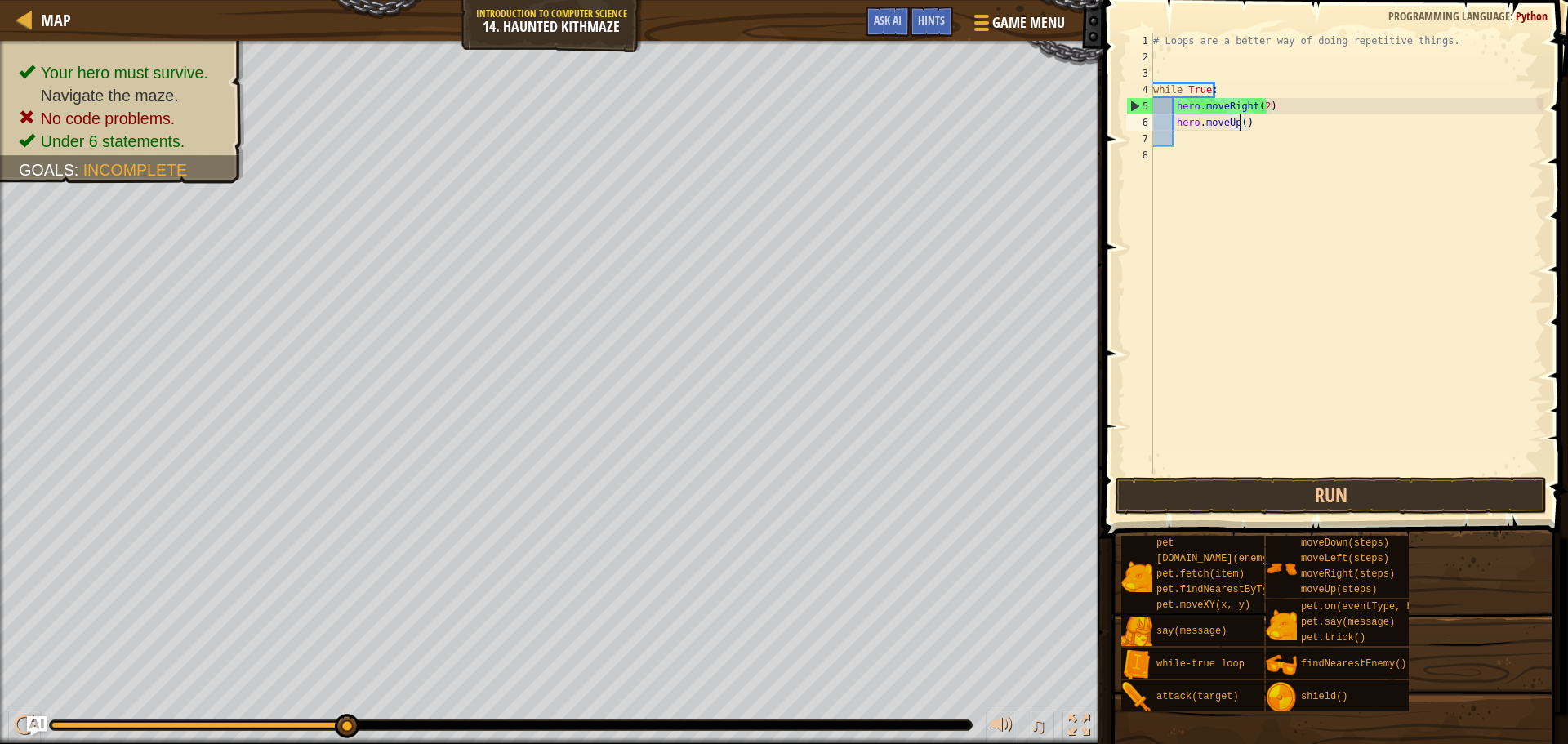
click at [1240, 120] on div "# Loops are a better way of doing repetitive things. while True : hero . moveRi…" at bounding box center [1347, 269] width 394 height 473
type textarea "hero.moveUp(2)"
click at [1283, 506] on button "Run" at bounding box center [1330, 496] width 432 height 38
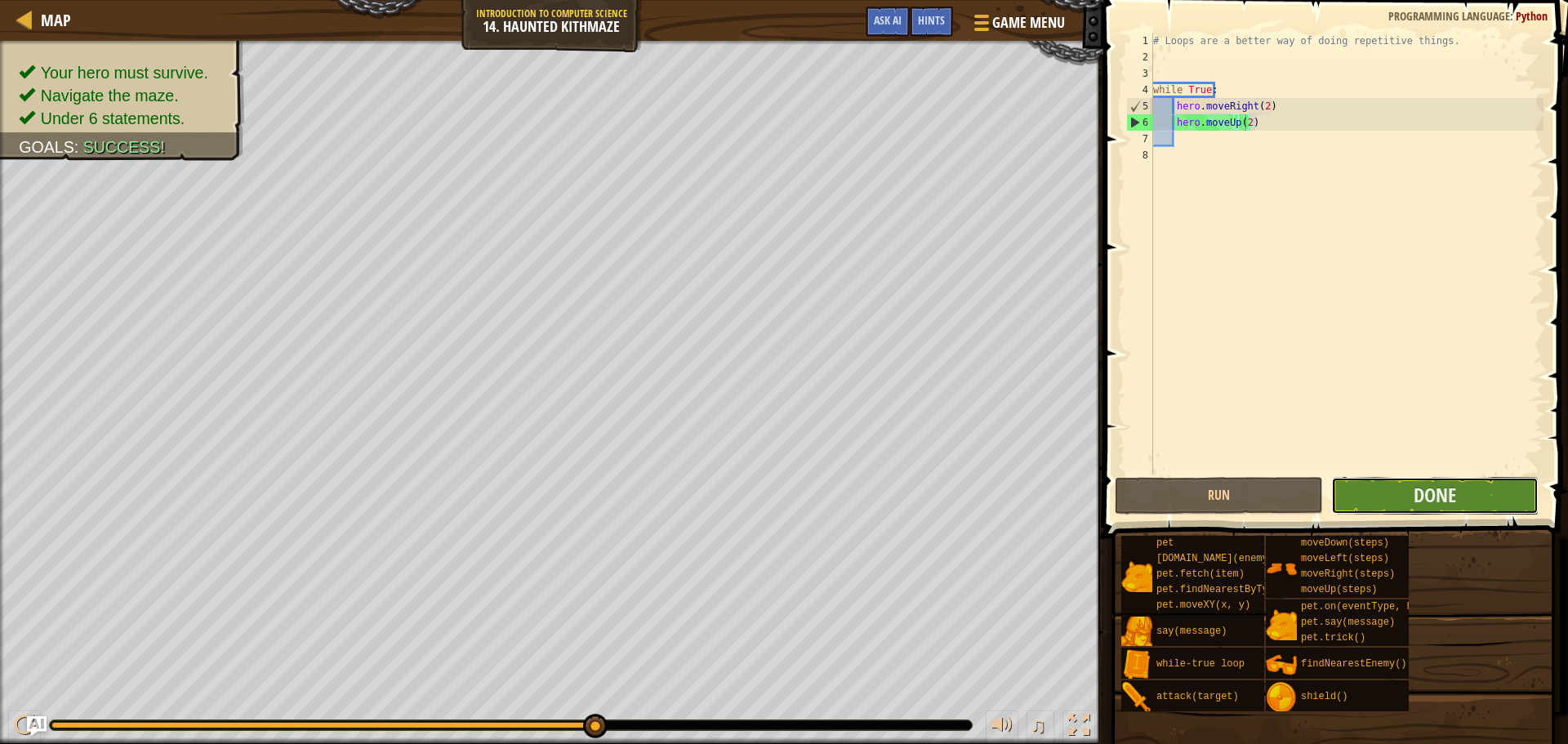
click at [1501, 489] on button "Done" at bounding box center [1434, 496] width 207 height 38
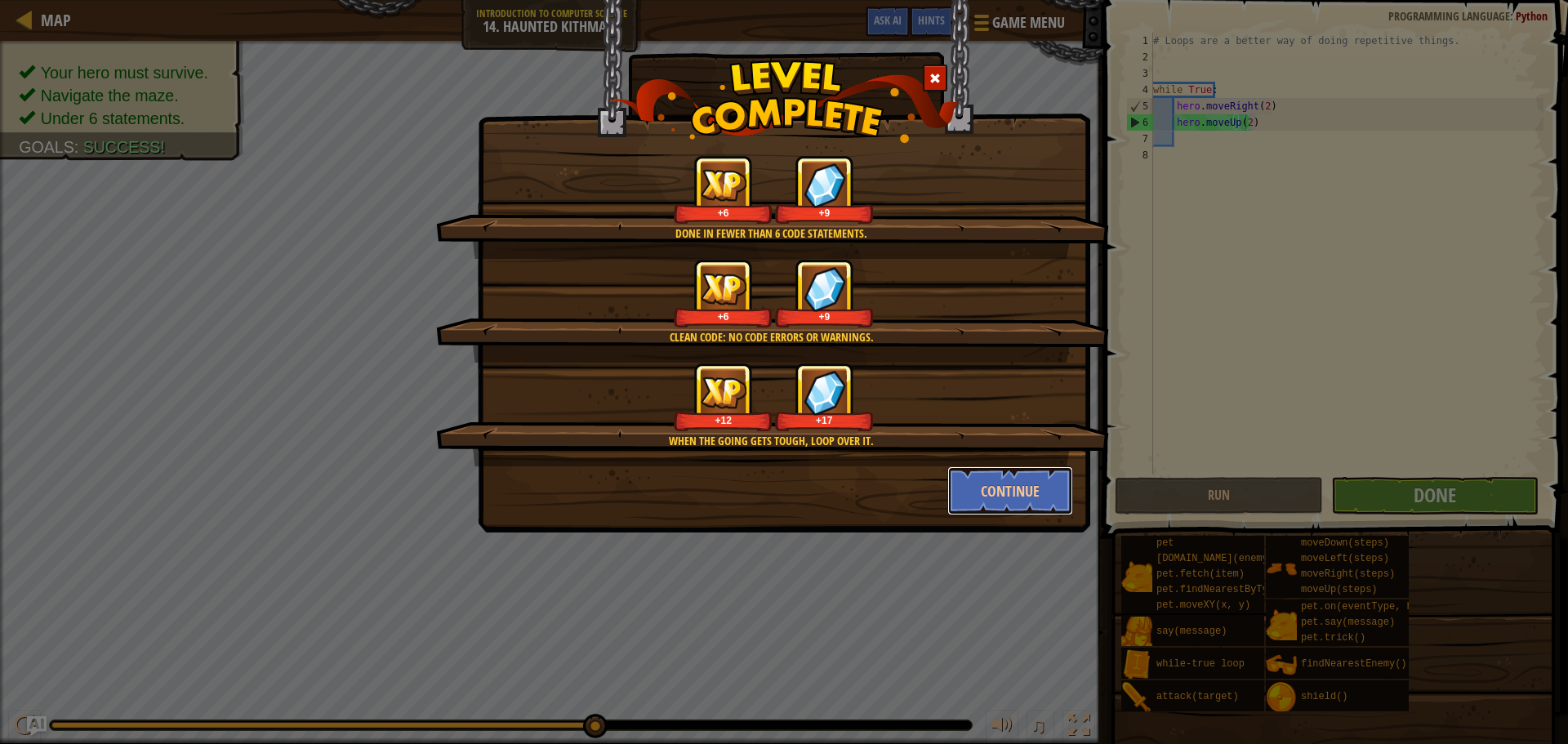
drag, startPoint x: 1045, startPoint y: 482, endPoint x: 1557, endPoint y: 566, distance: 518.8
click at [1047, 484] on button "Continue" at bounding box center [1010, 490] width 126 height 49
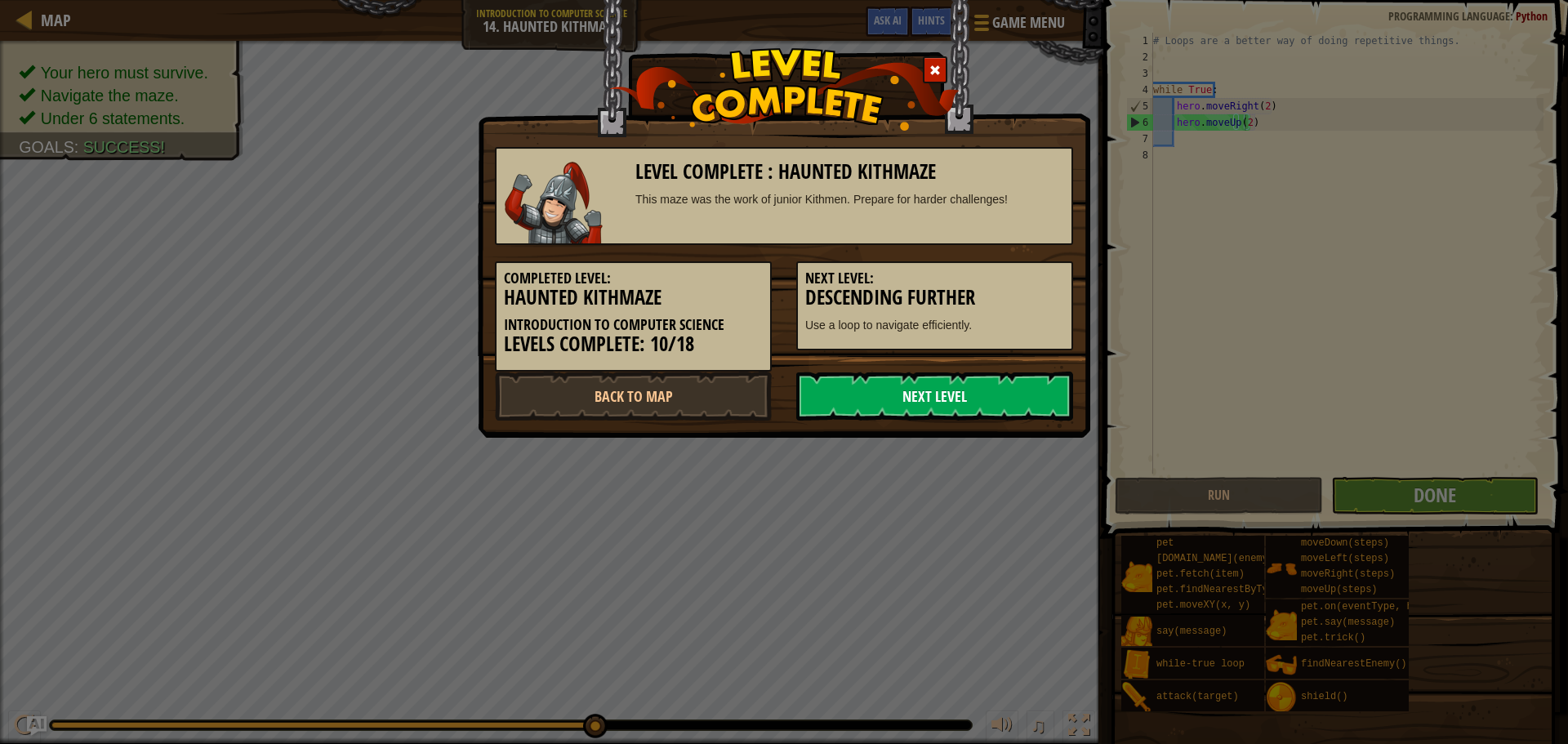
click at [985, 374] on link "Next Level" at bounding box center [934, 395] width 277 height 49
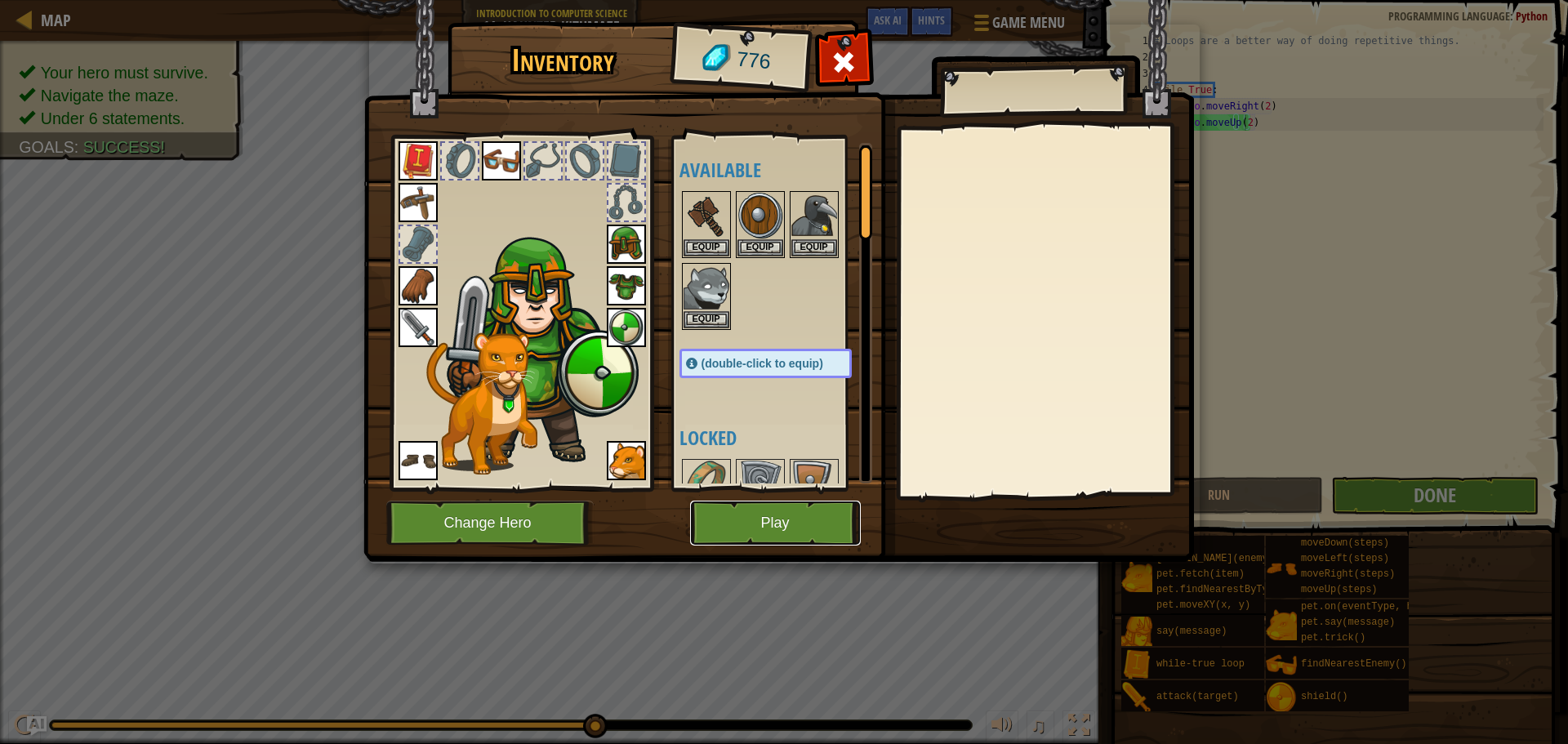
click at [786, 523] on button "Play" at bounding box center [775, 523] width 170 height 45
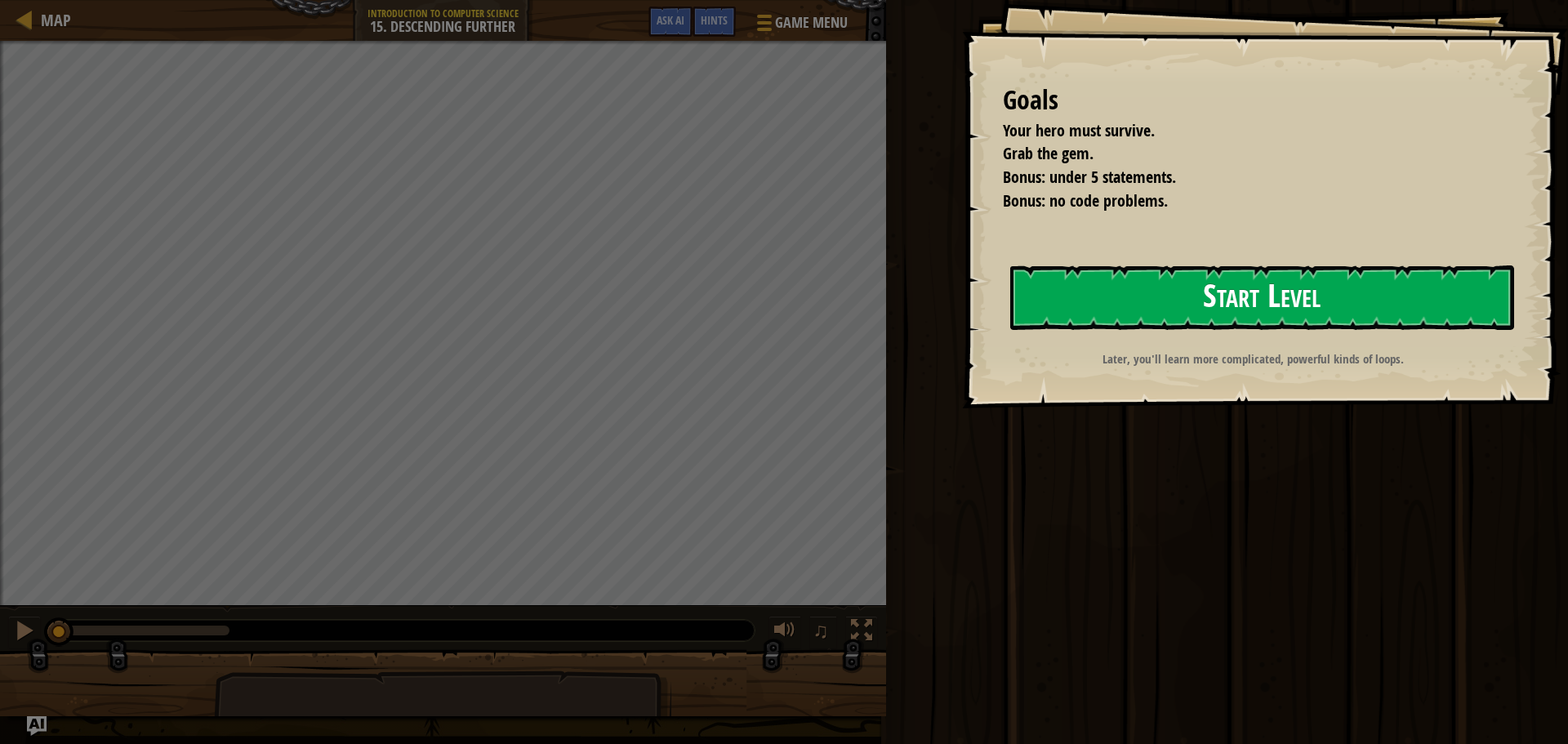
click at [1087, 280] on button "Start Level" at bounding box center [1262, 298] width 504 height 65
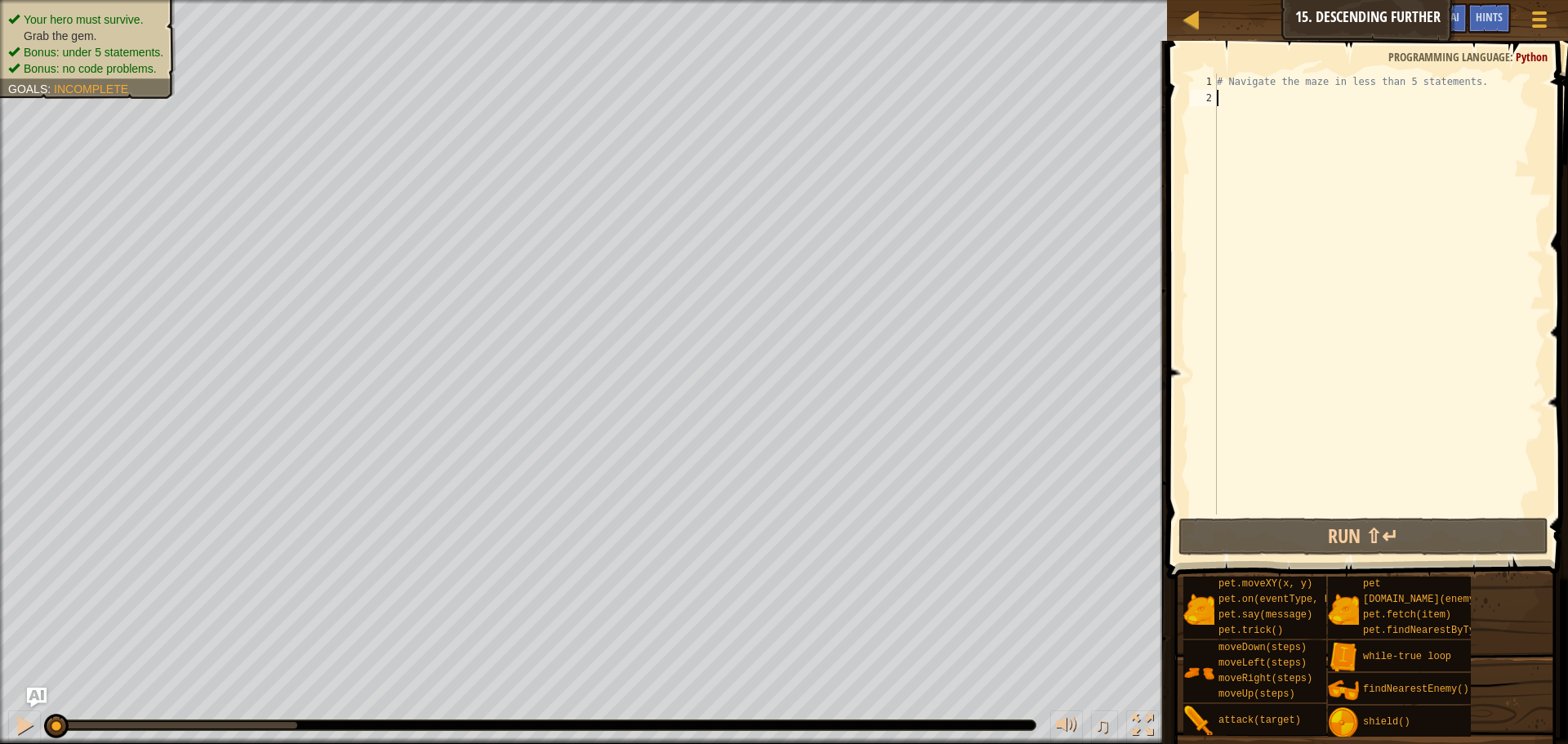
type textarea "w"
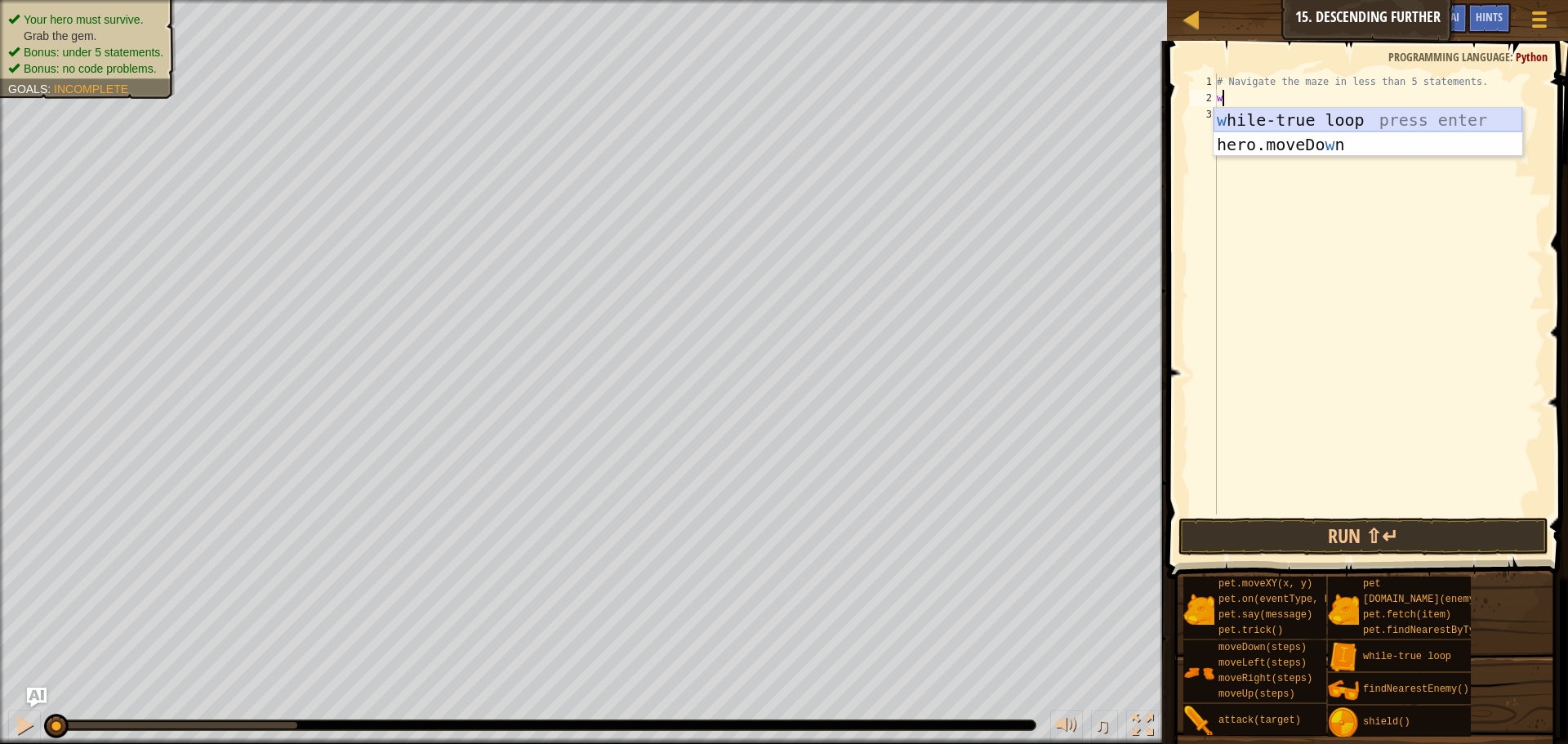
click at [1315, 114] on div "w [PERSON_NAME]-true loop press enter hero.moveDo w n press enter" at bounding box center [1368, 156] width 308 height 98
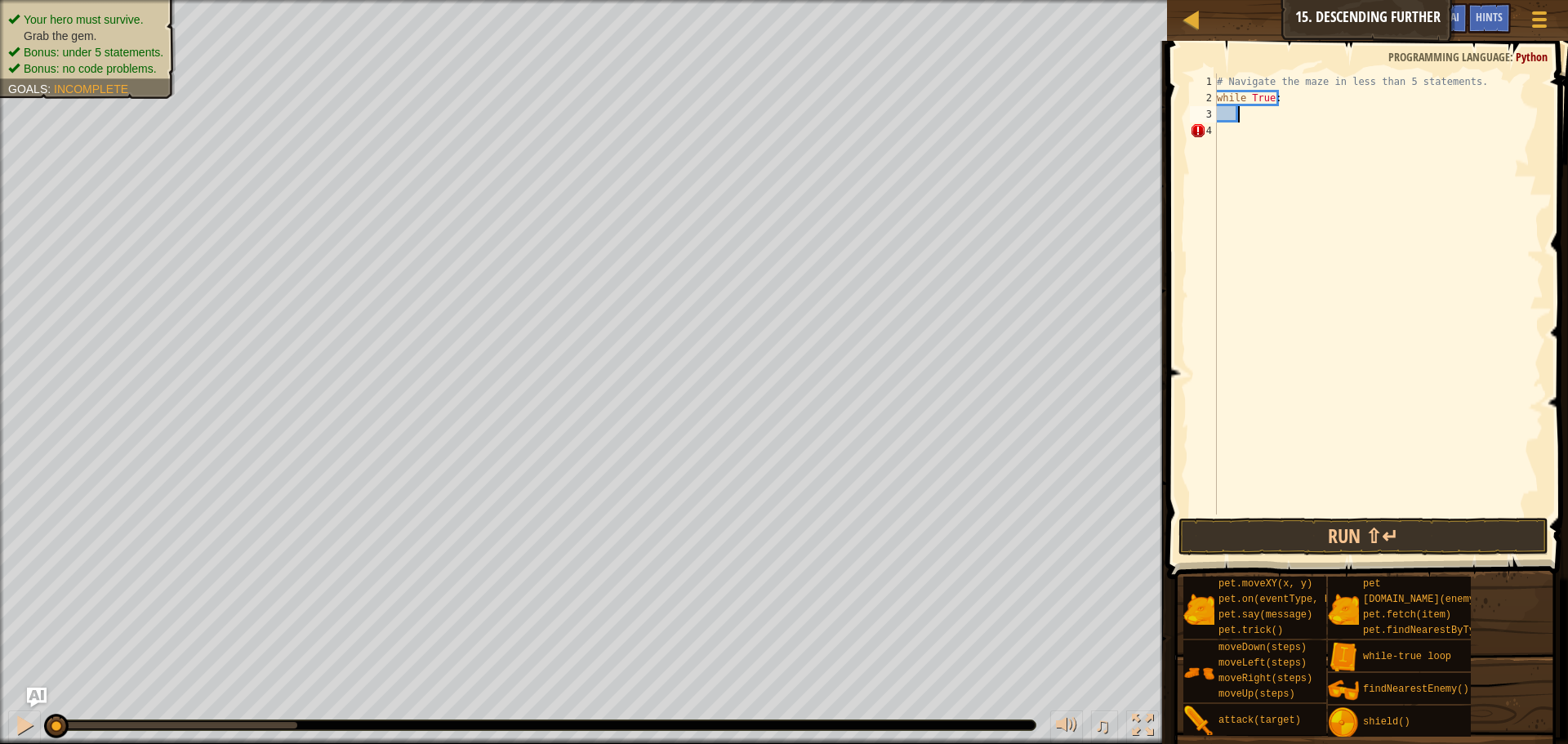
type textarea "m"
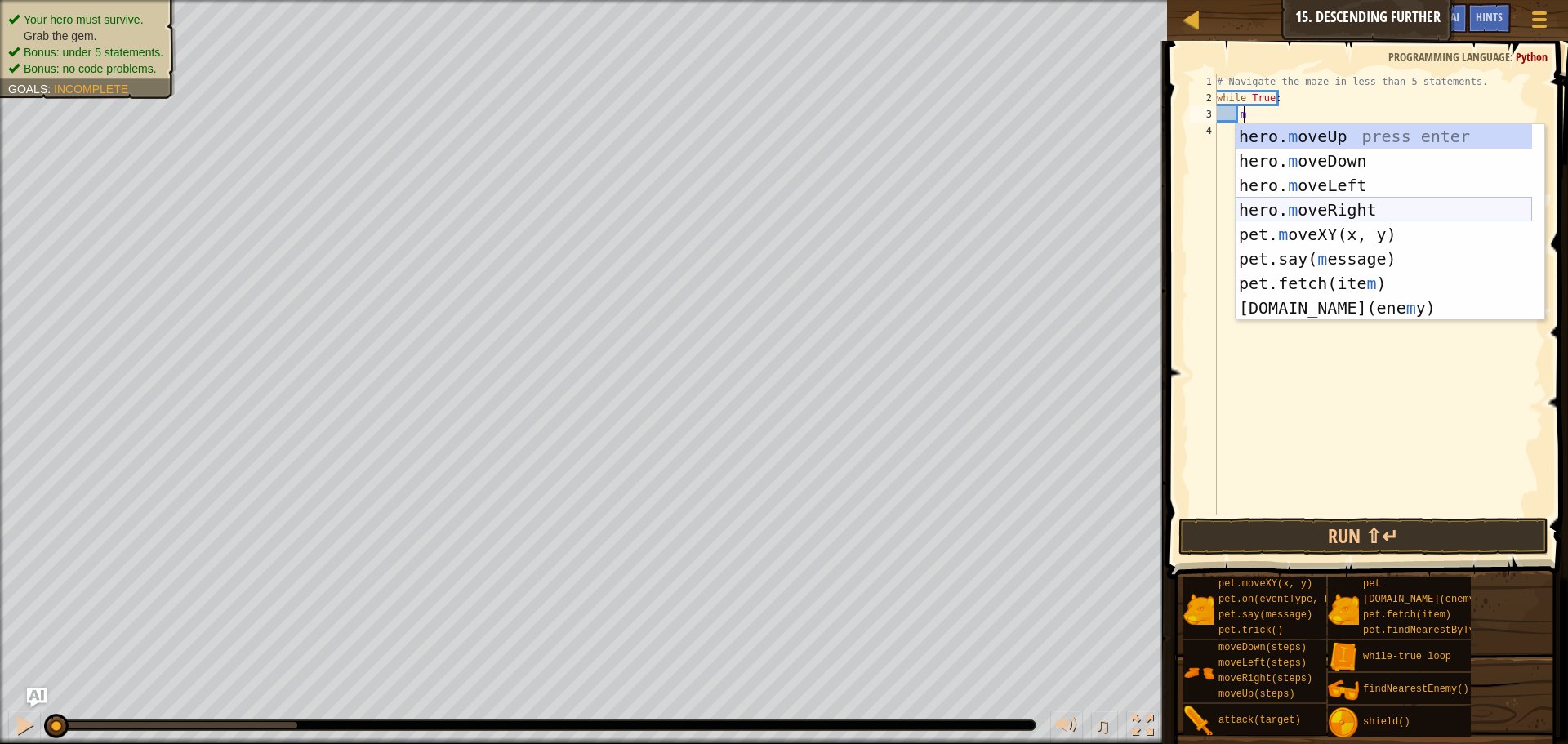
click at [1354, 199] on div "hero. m oveUp press enter hero. m oveDown press enter hero. m oveLeft press ent…" at bounding box center [1383, 246] width 297 height 245
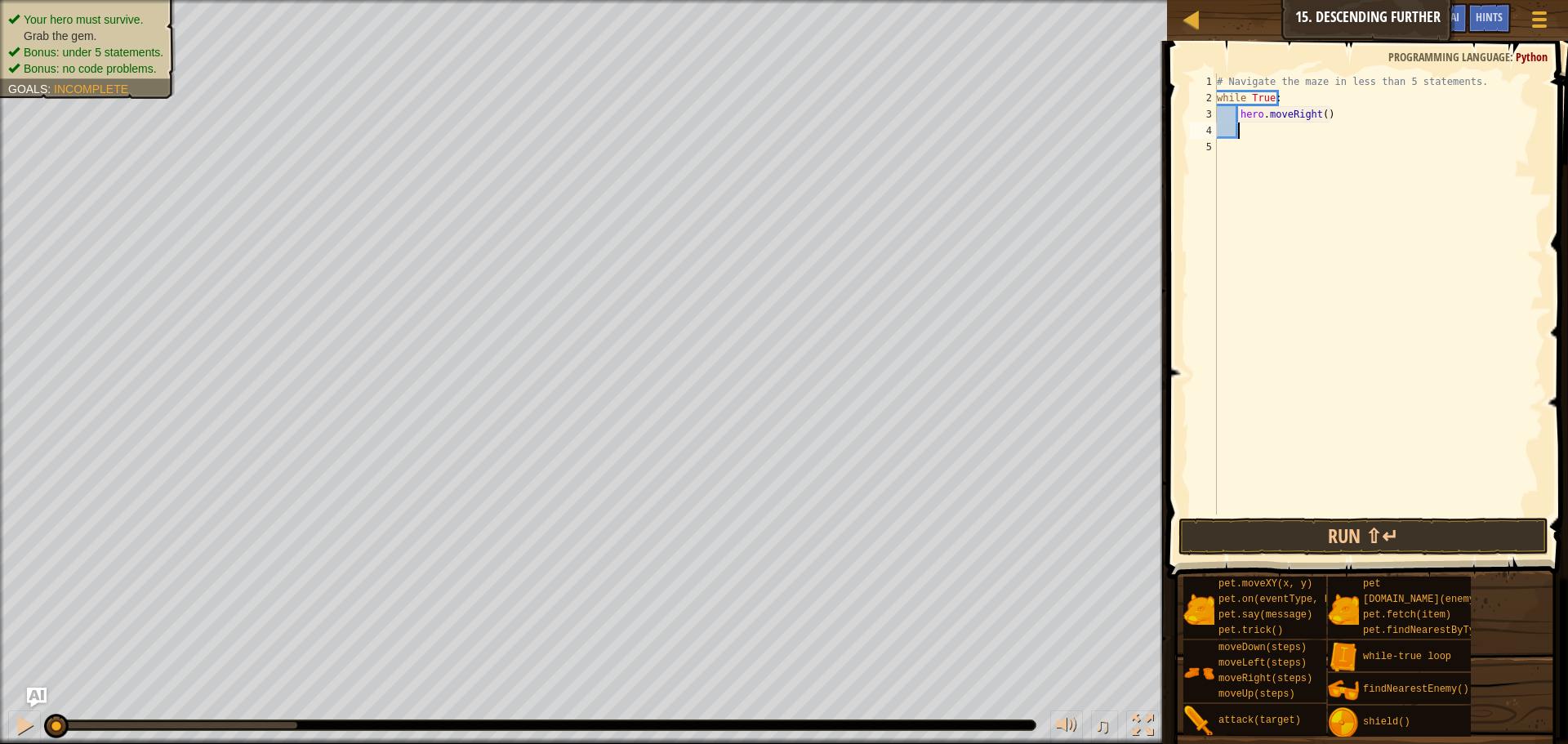
scroll to position [7, 1]
click at [1318, 114] on div "# Navigate the maze in less than 5 statements. while True : hero . moveRight ( )" at bounding box center [1379, 310] width 330 height 473
type textarea "hero.moveRight(2)"
click at [1241, 134] on div "# Navigate the maze in less than 5 statements. while True : hero . moveRight ( …" at bounding box center [1379, 310] width 330 height 473
type textarea "m"
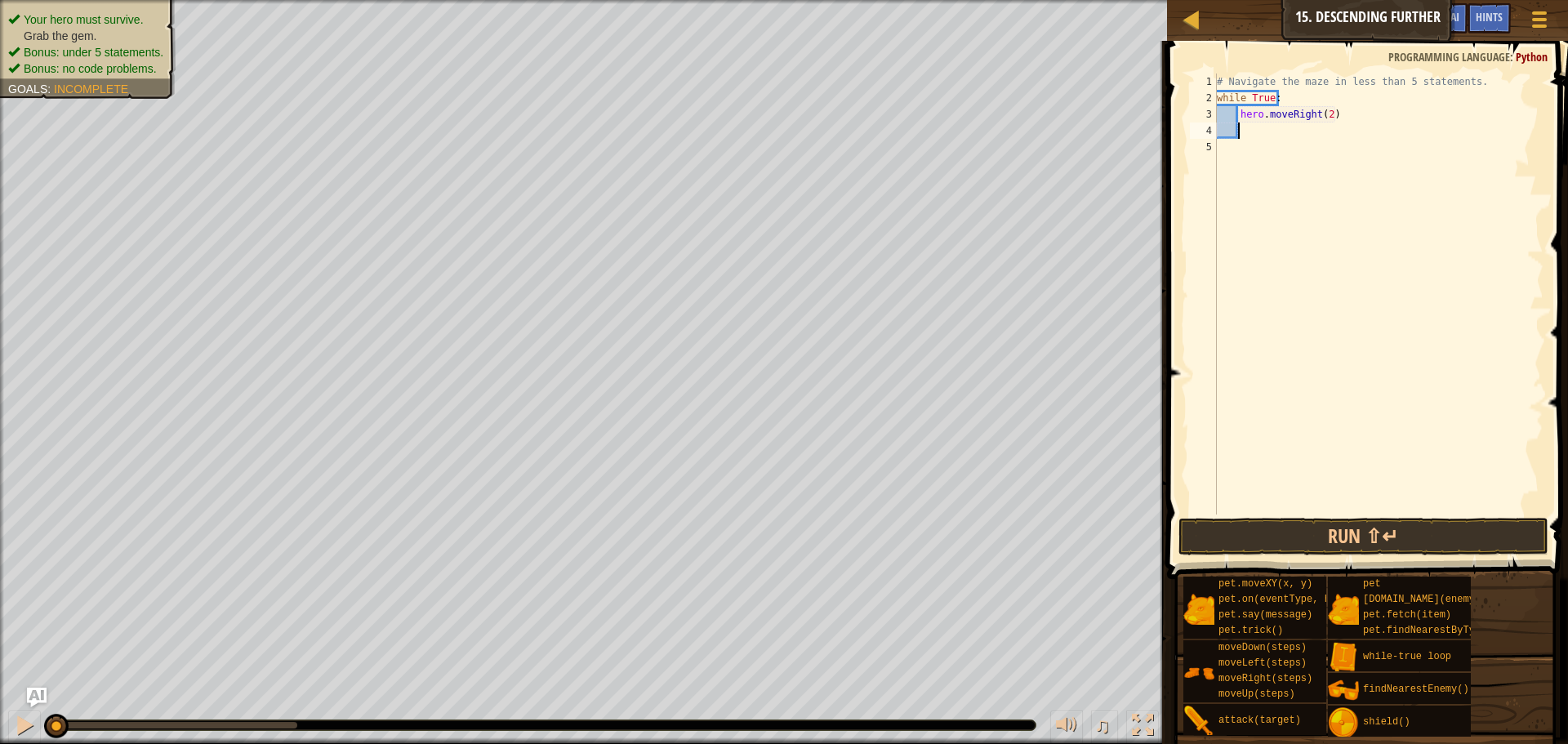
scroll to position [7, 2]
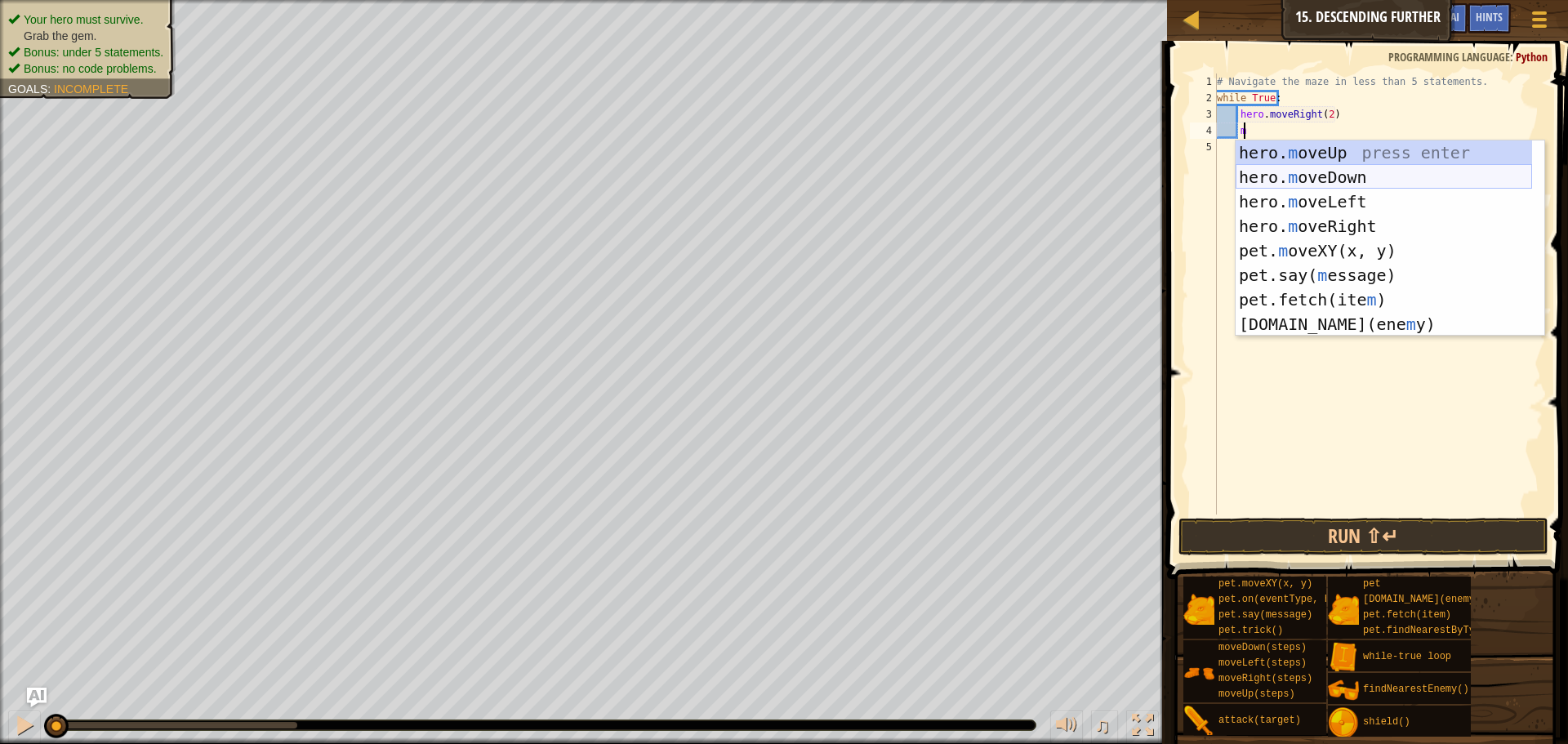
click at [1326, 174] on div "hero. m oveUp press enter hero. m oveDown press enter hero. m oveLeft press ent…" at bounding box center [1383, 263] width 297 height 245
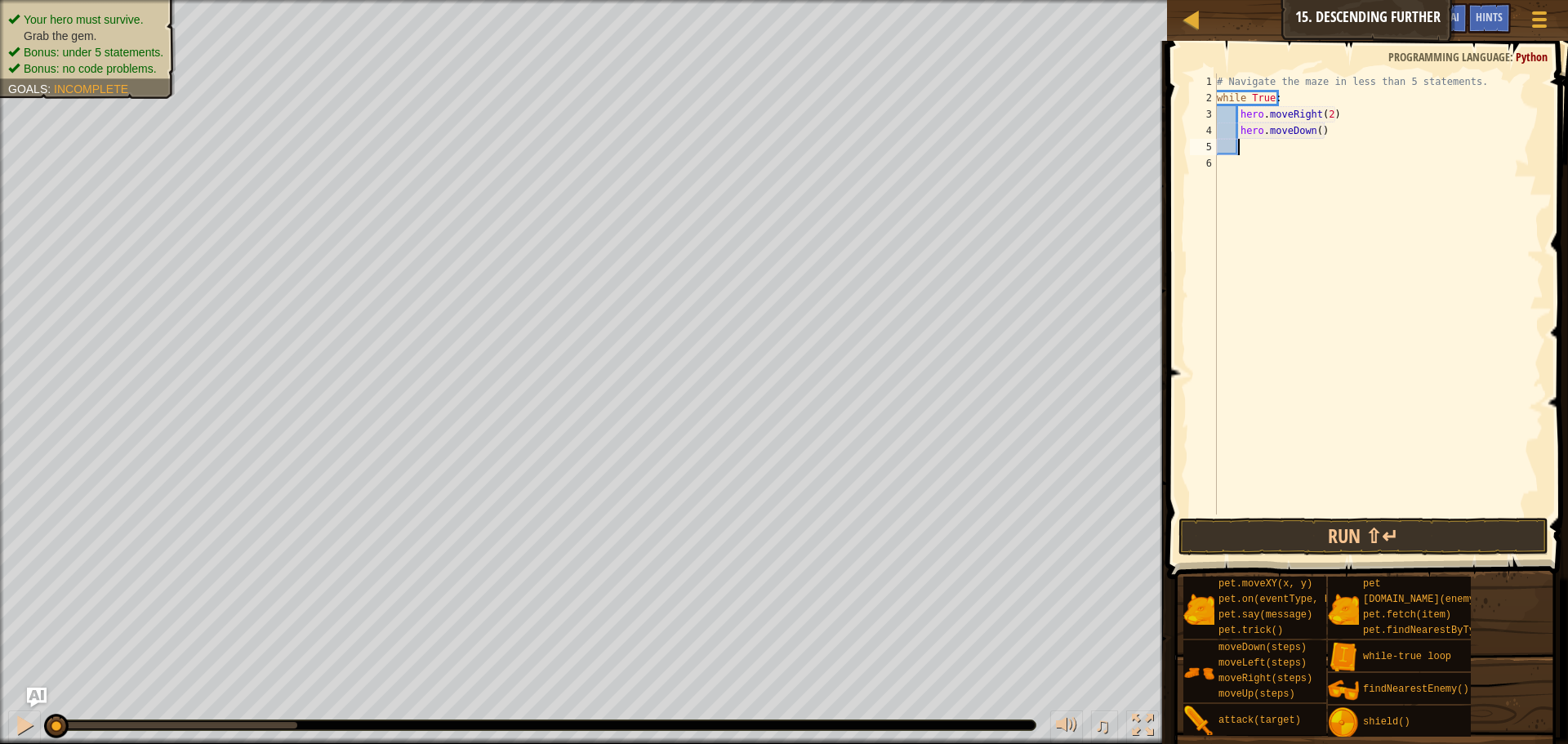
scroll to position [7, 1]
click at [1217, 528] on button "Run ⇧↵" at bounding box center [1363, 537] width 370 height 38
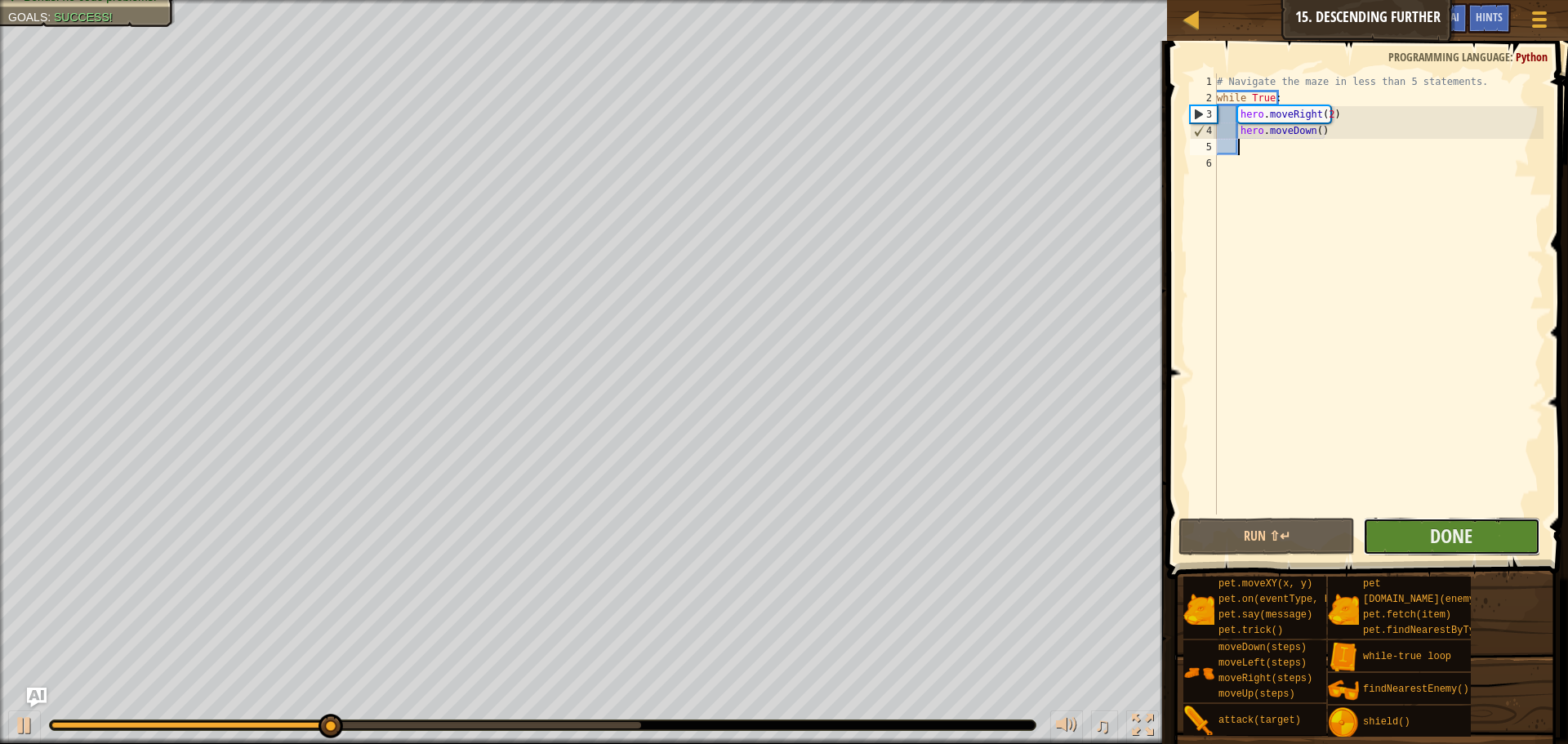
click at [1416, 536] on button "Done" at bounding box center [1451, 537] width 177 height 38
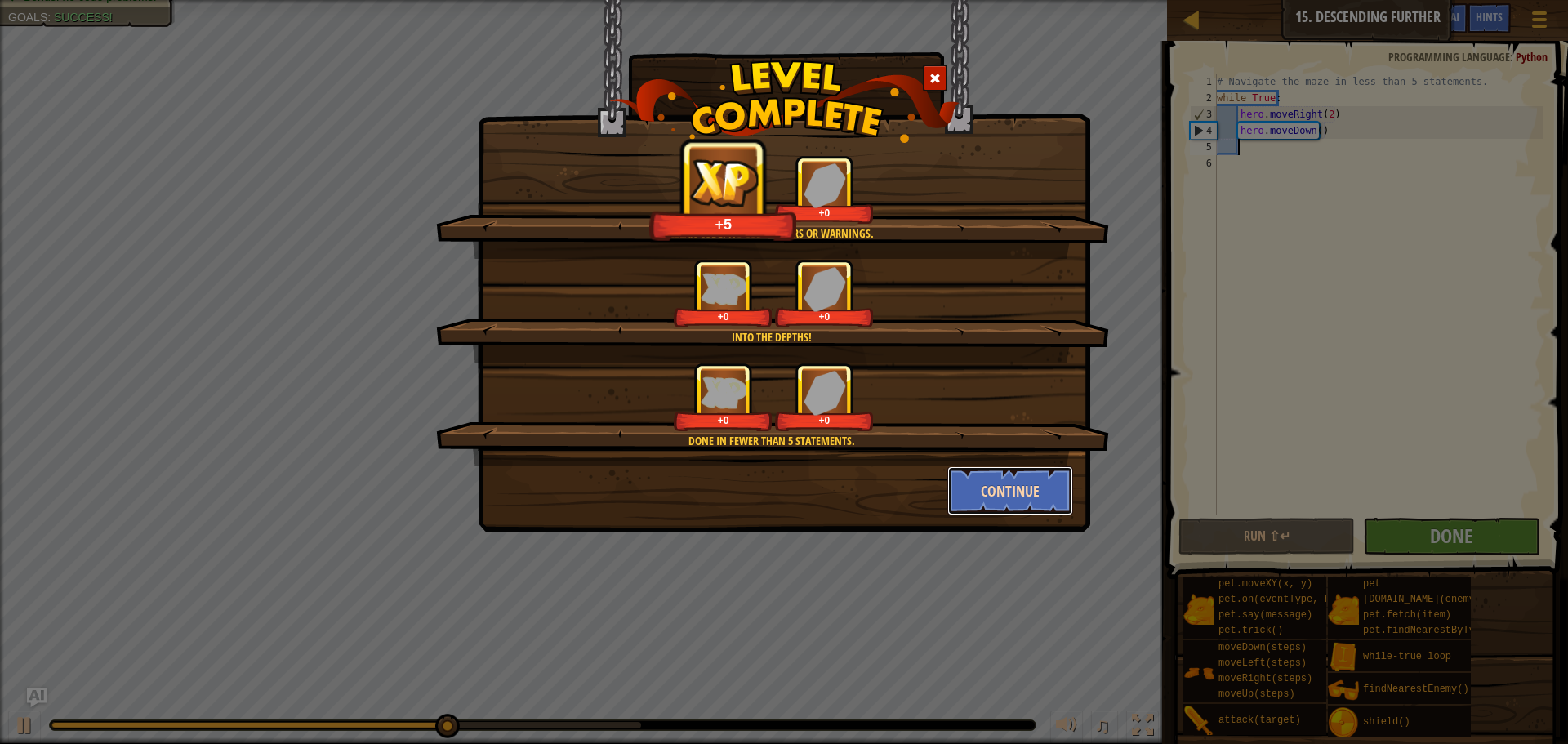
click at [1021, 480] on button "Continue" at bounding box center [1010, 490] width 126 height 49
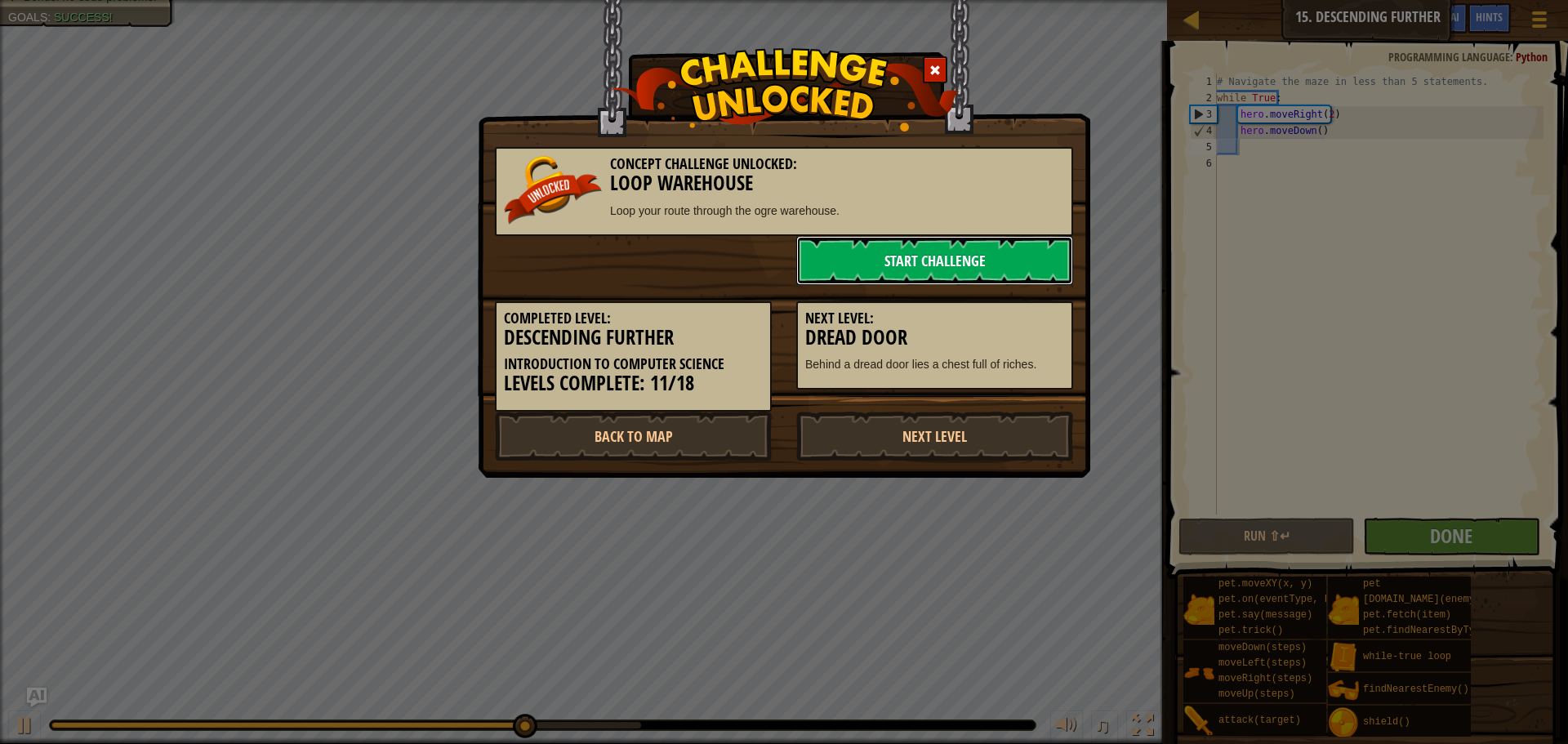
click at [985, 264] on link "Start Challenge" at bounding box center [934, 260] width 277 height 49
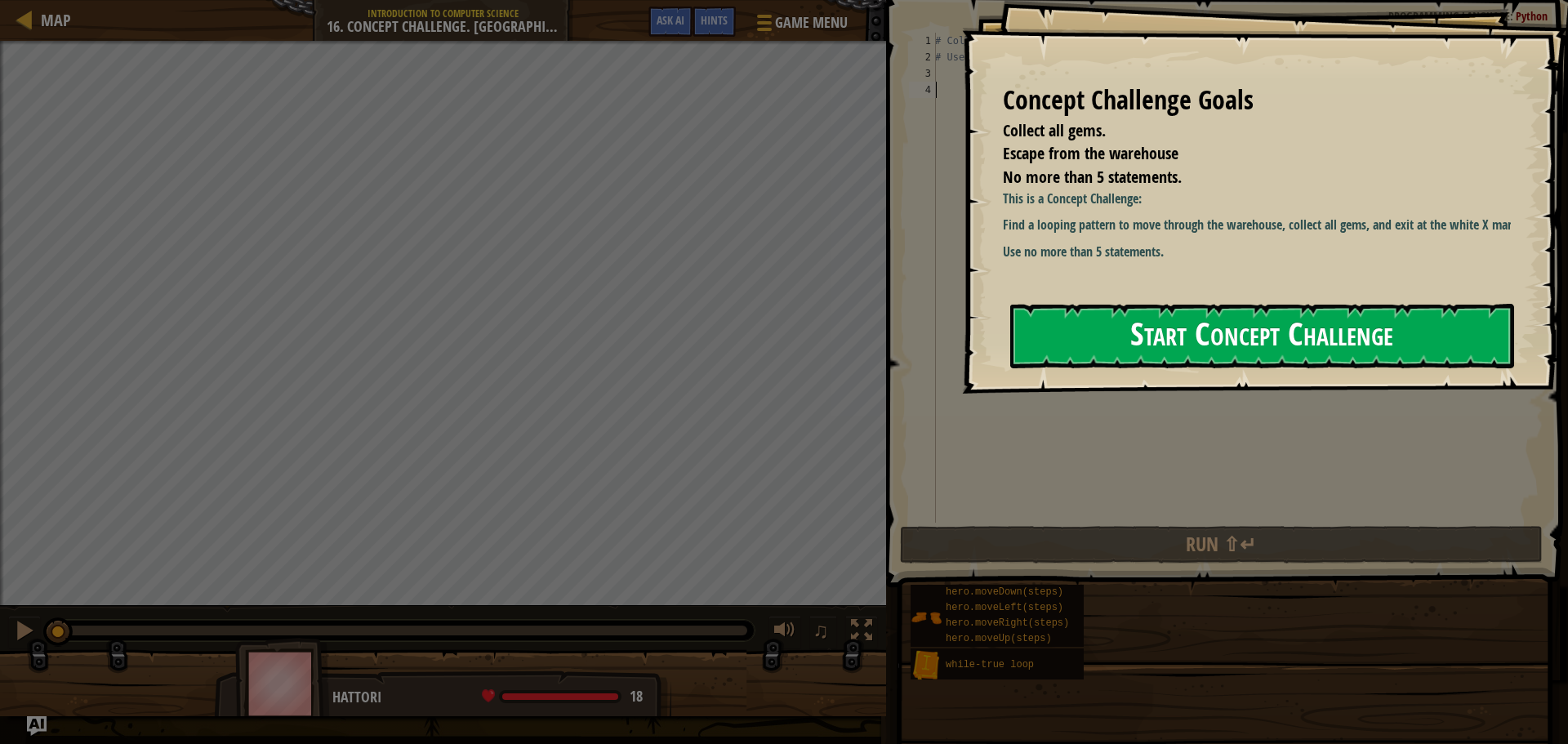
click at [1082, 322] on button "Start Concept Challenge" at bounding box center [1262, 336] width 504 height 65
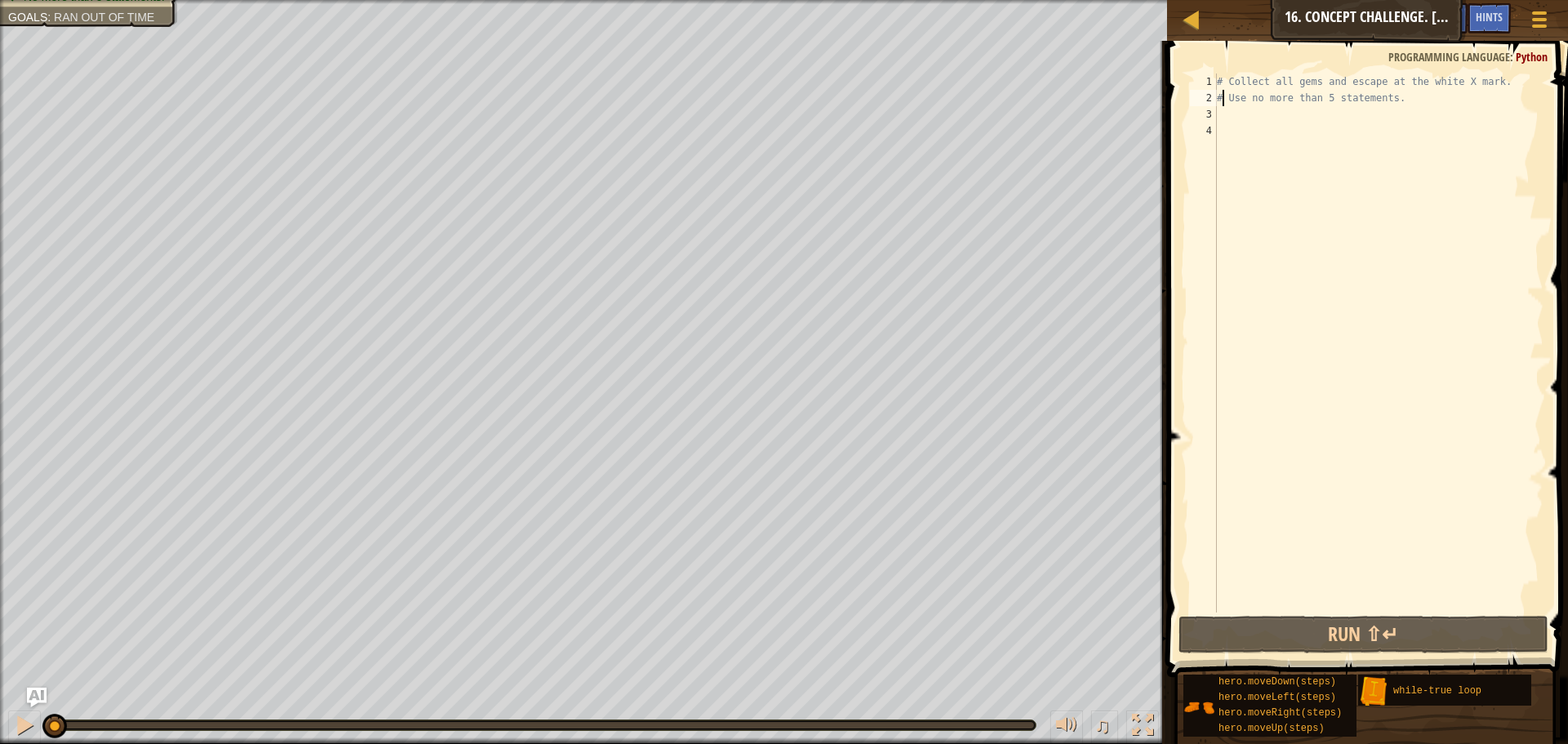
click at [1225, 104] on div "# Collect all gems and escape at the white X mark. # Use no more than 5 stateme…" at bounding box center [1379, 359] width 330 height 572
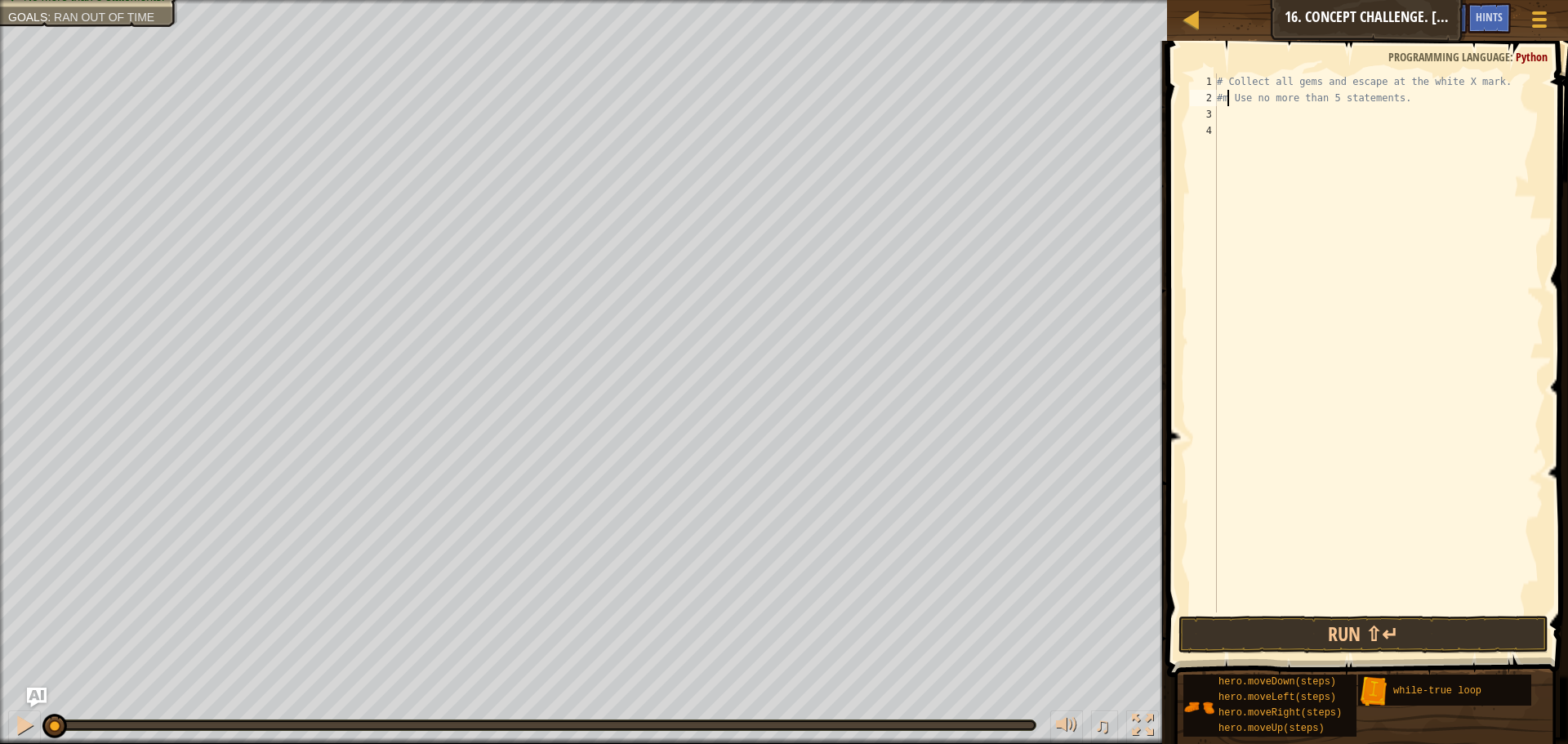
type textarea "# Use no more than 5 statements."
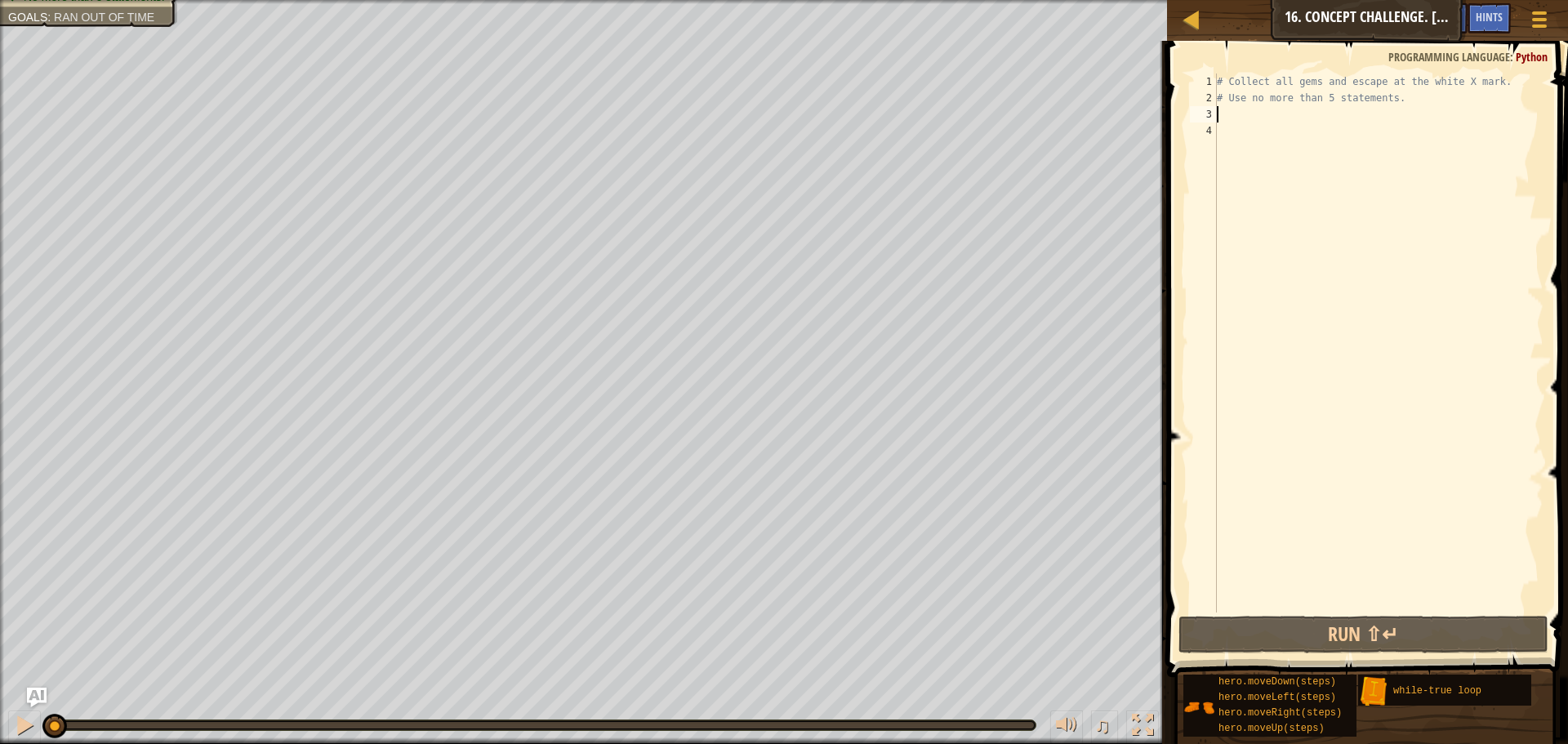
click at [1224, 114] on div "# Collect all gems and escape at the white X mark. # Use no more than 5 stateme…" at bounding box center [1379, 359] width 330 height 572
type textarea "m"
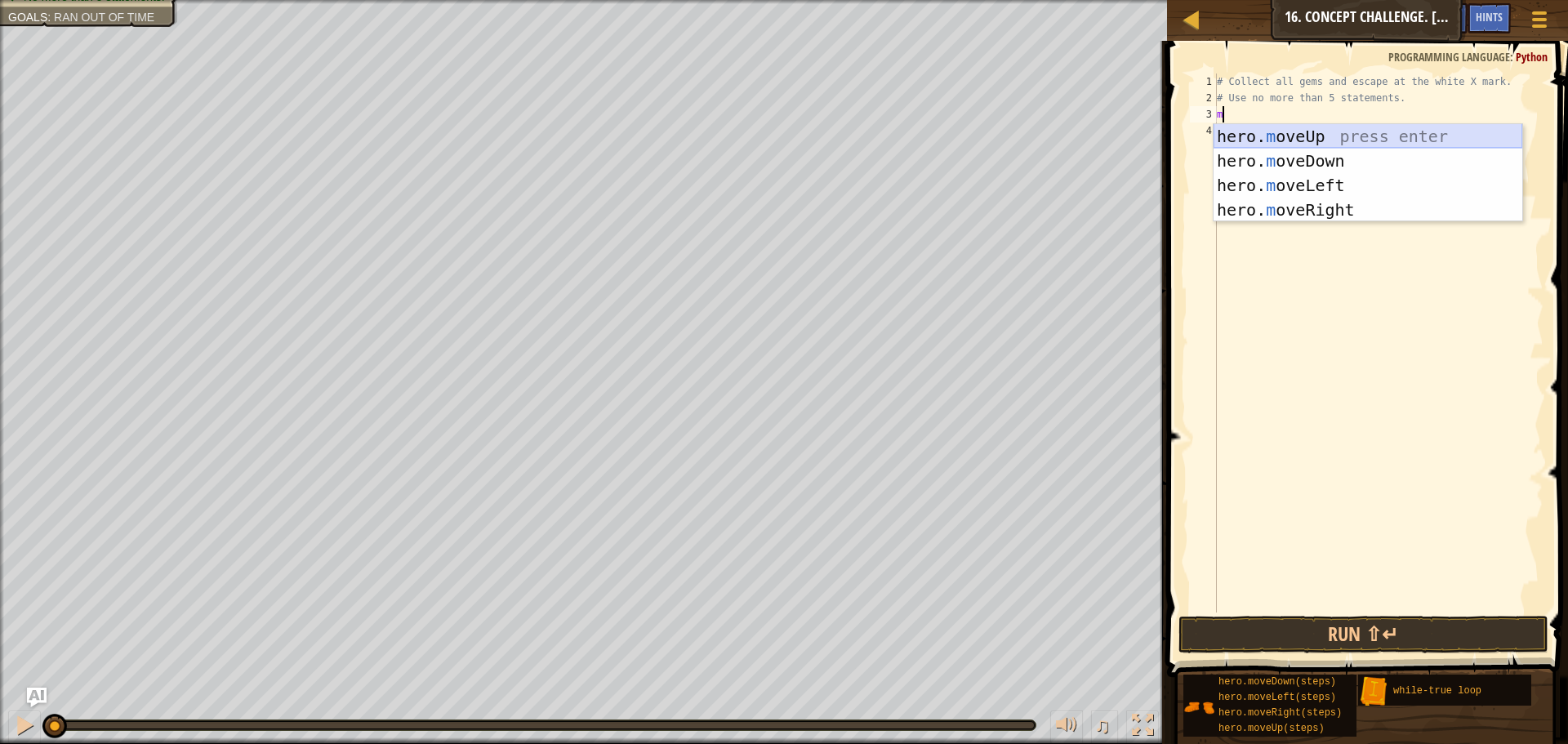
click at [1294, 135] on div "hero. m oveUp press enter hero. m oveDown press enter hero. m oveLeft press ent…" at bounding box center [1368, 197] width 308 height 147
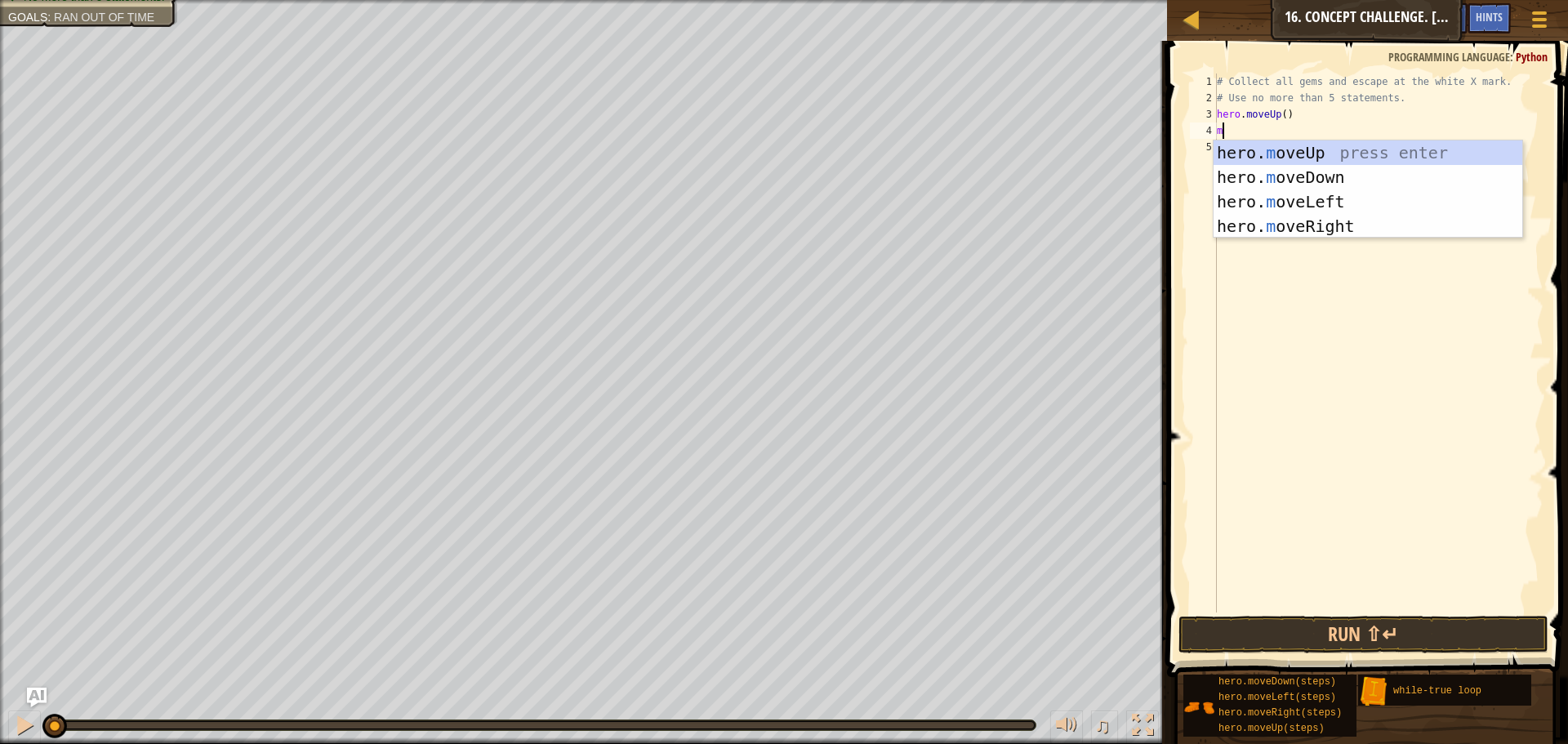
type textarea "m"
